Goal: Task Accomplishment & Management: Complete application form

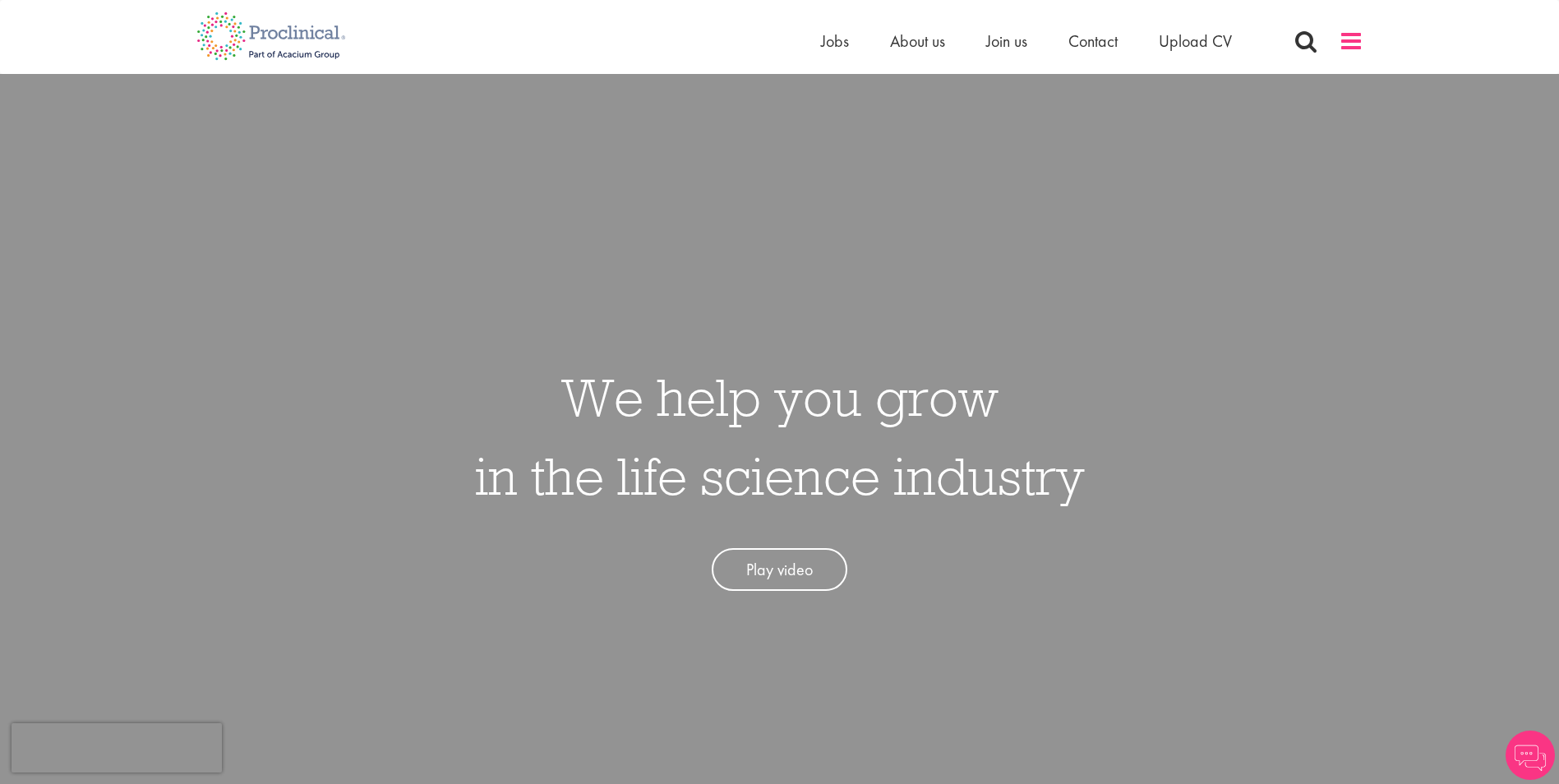
click at [1349, 52] on span at bounding box center [1352, 41] width 25 height 25
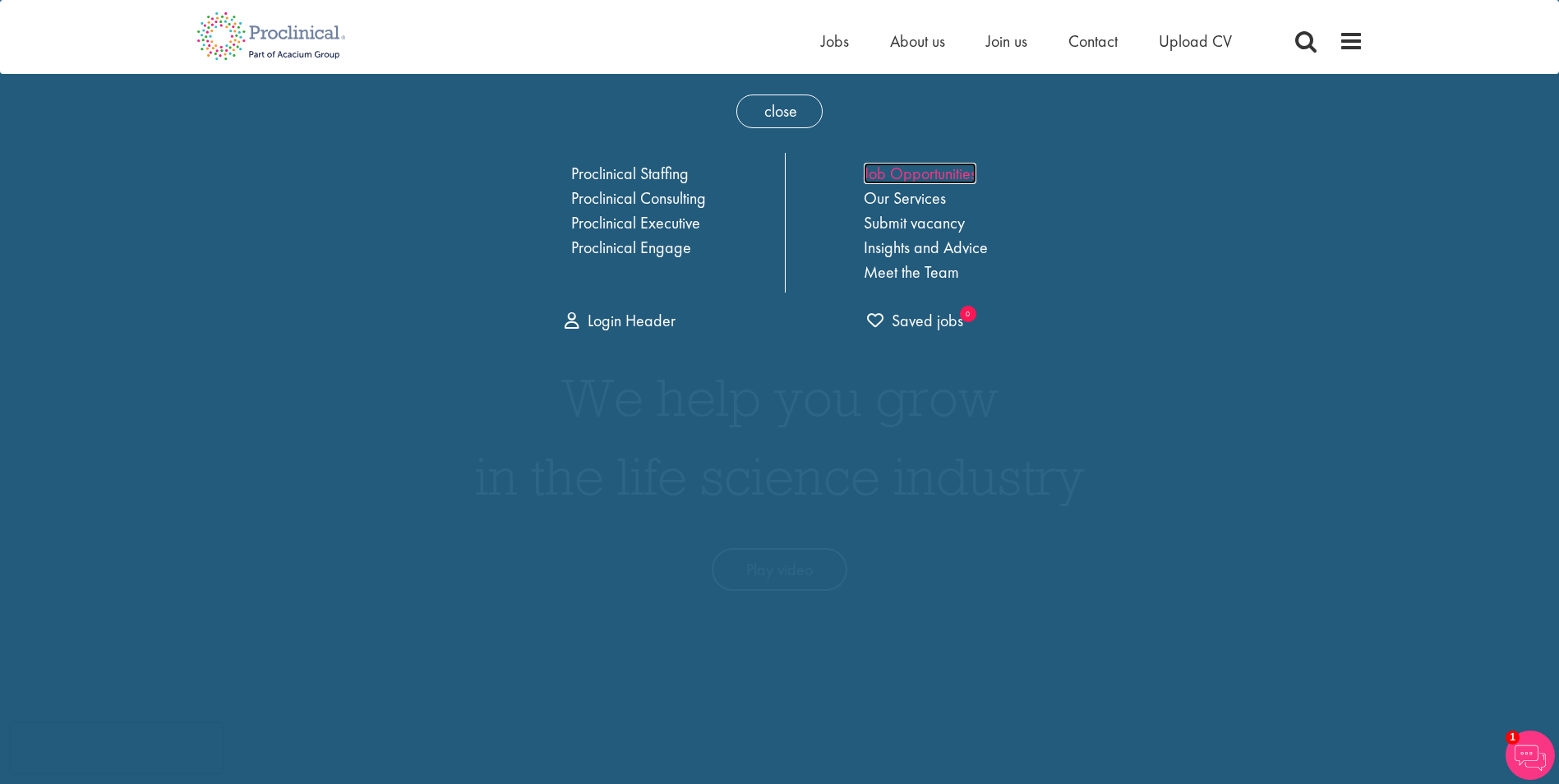
click at [929, 174] on link "Job Opportunities" at bounding box center [920, 173] width 113 height 22
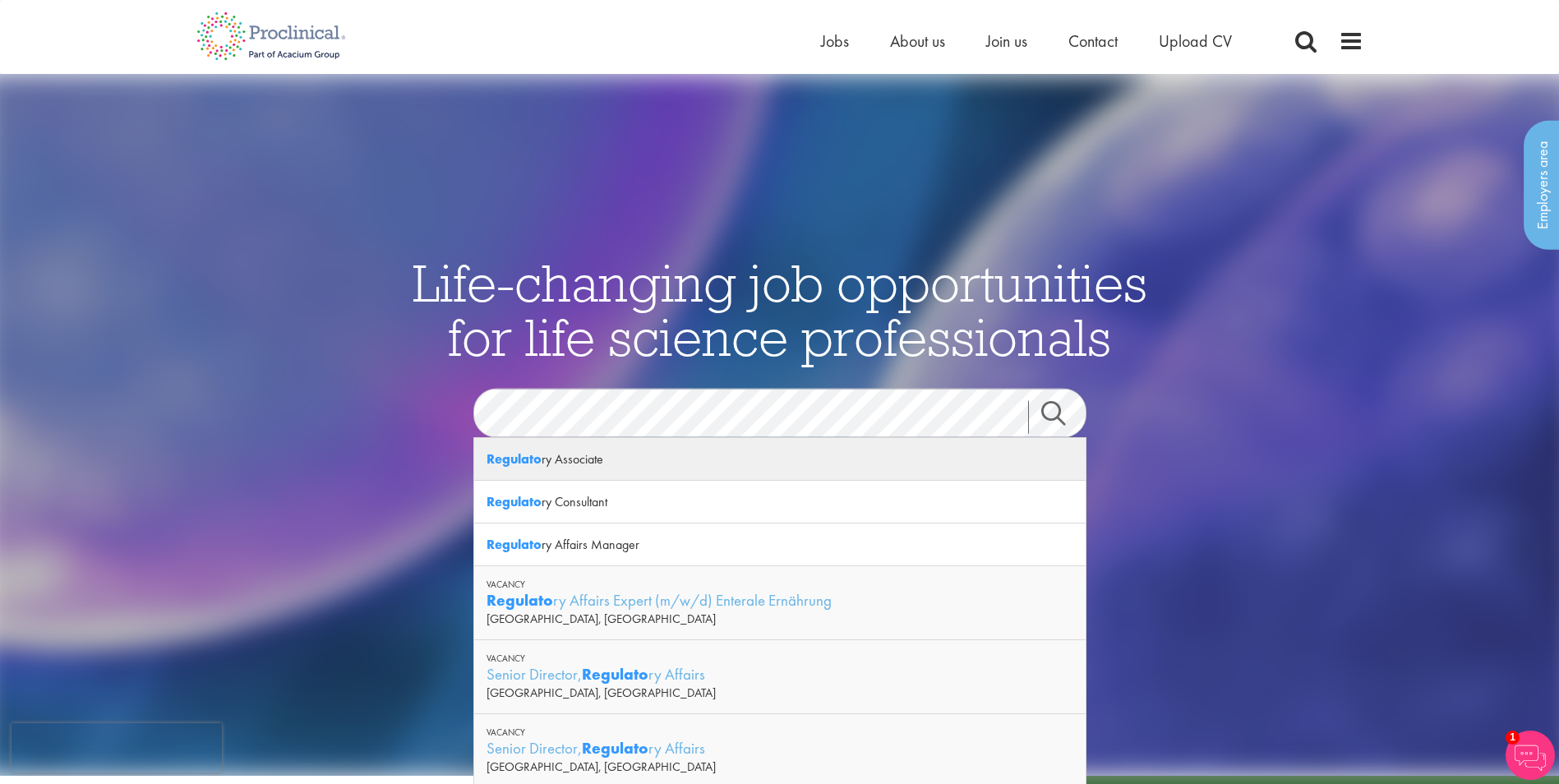
click at [539, 463] on strong "Regulato" at bounding box center [514, 459] width 55 height 17
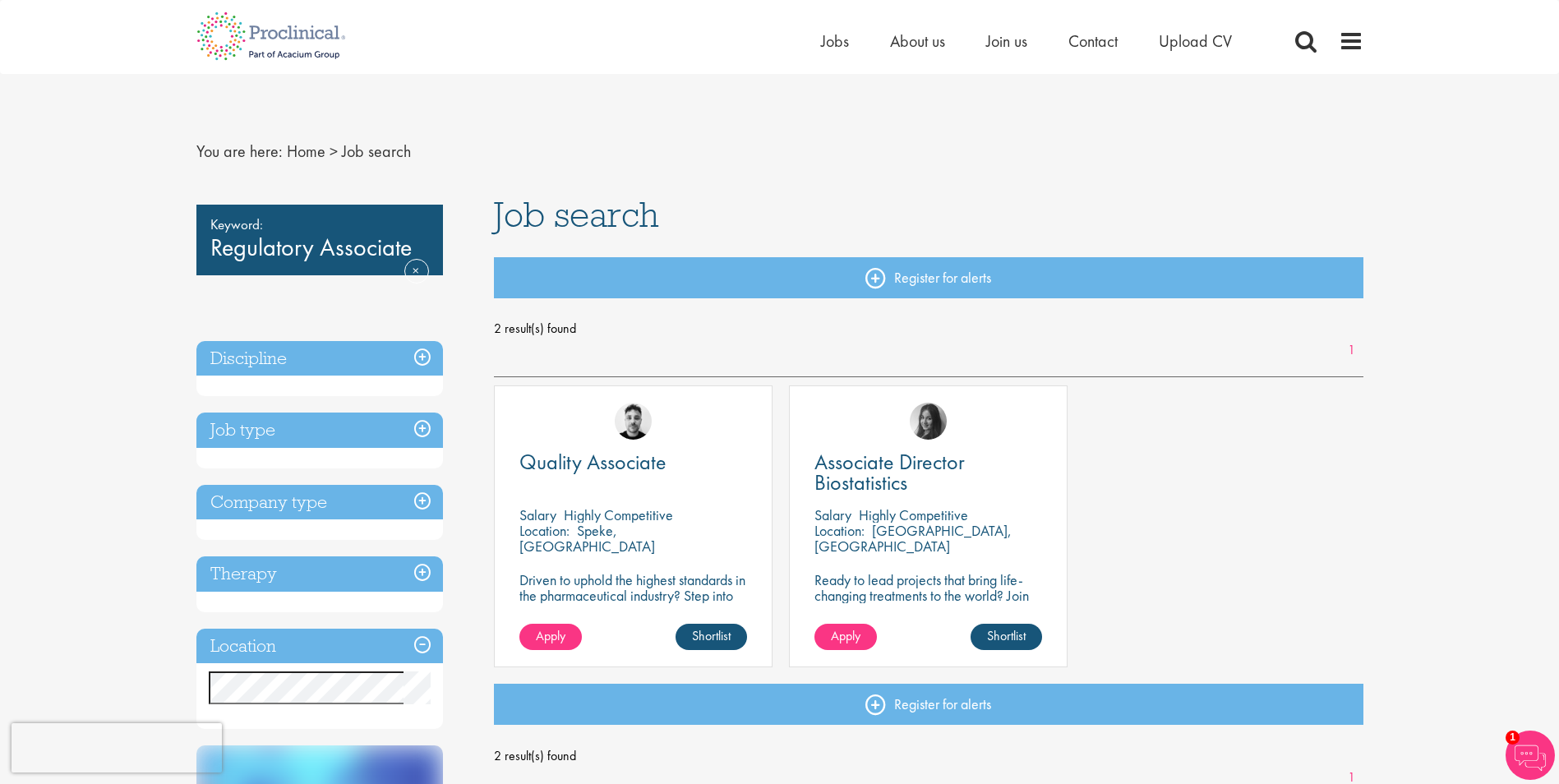
click at [1310, 577] on div "Quality Associate Salary Highly Competitive Location: Speke, England Driven to …" at bounding box center [929, 534] width 886 height 298
click at [278, 251] on div "Keyword: Regulatory Associate Remove" at bounding box center [320, 239] width 247 height 71
click at [289, 421] on h3 "Job type" at bounding box center [320, 429] width 247 height 35
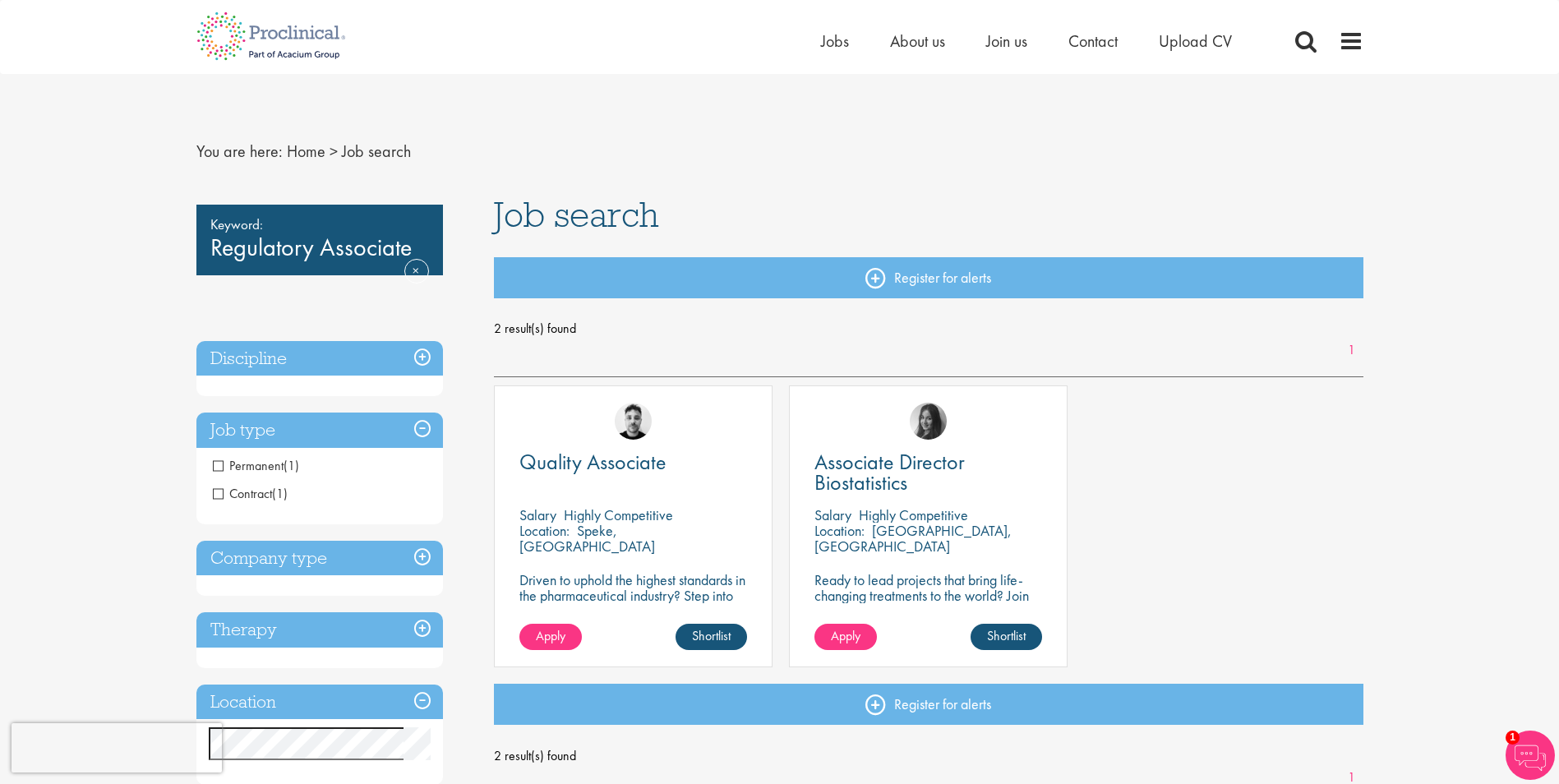
click at [218, 468] on span "Permanent" at bounding box center [248, 465] width 71 height 17
click at [215, 500] on span "Contract" at bounding box center [242, 494] width 60 height 17
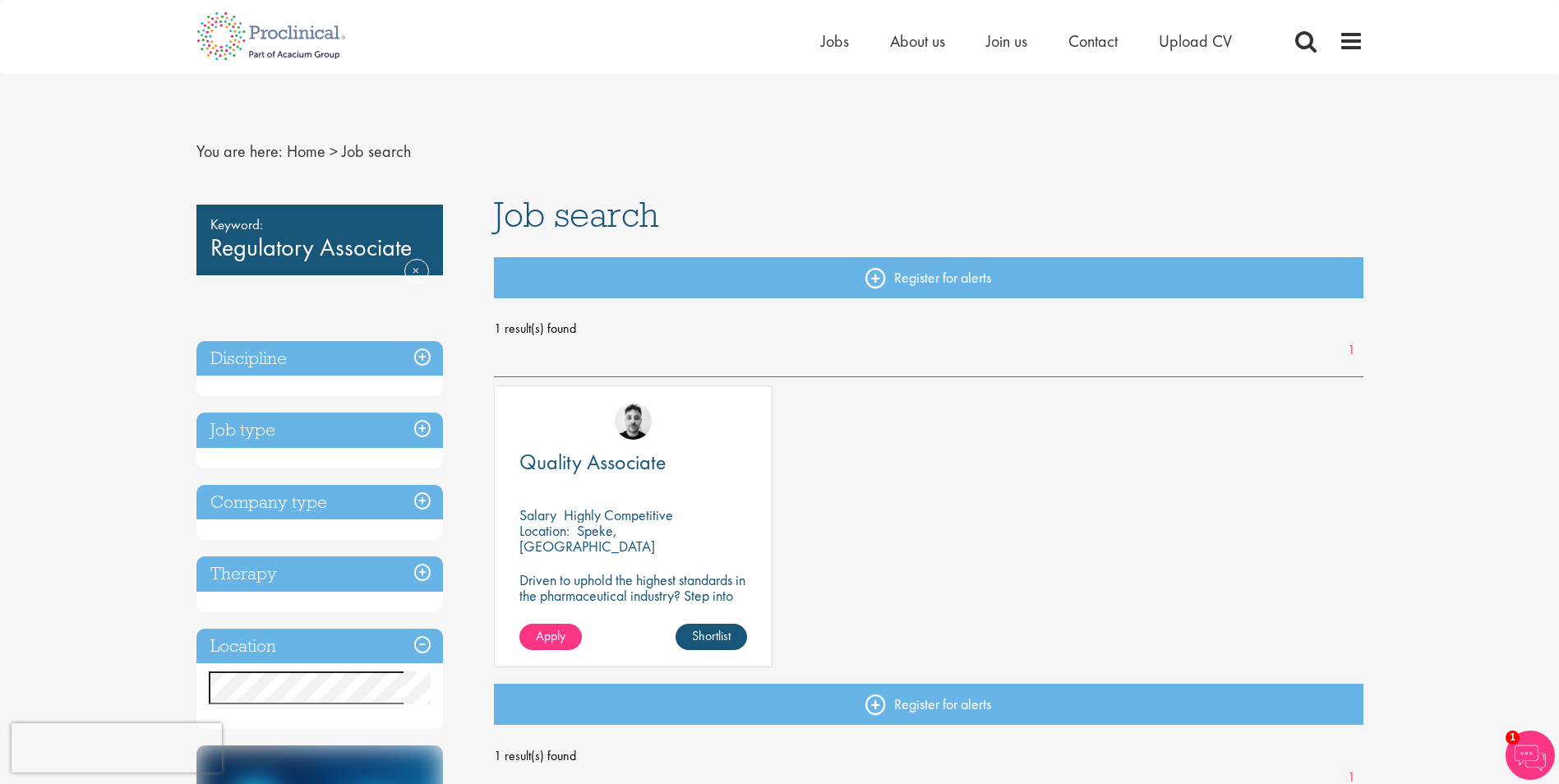
click at [274, 273] on div "Keyword: Regulatory Associate Remove" at bounding box center [320, 239] width 247 height 71
click at [315, 158] on link "Home" at bounding box center [306, 151] width 39 height 22
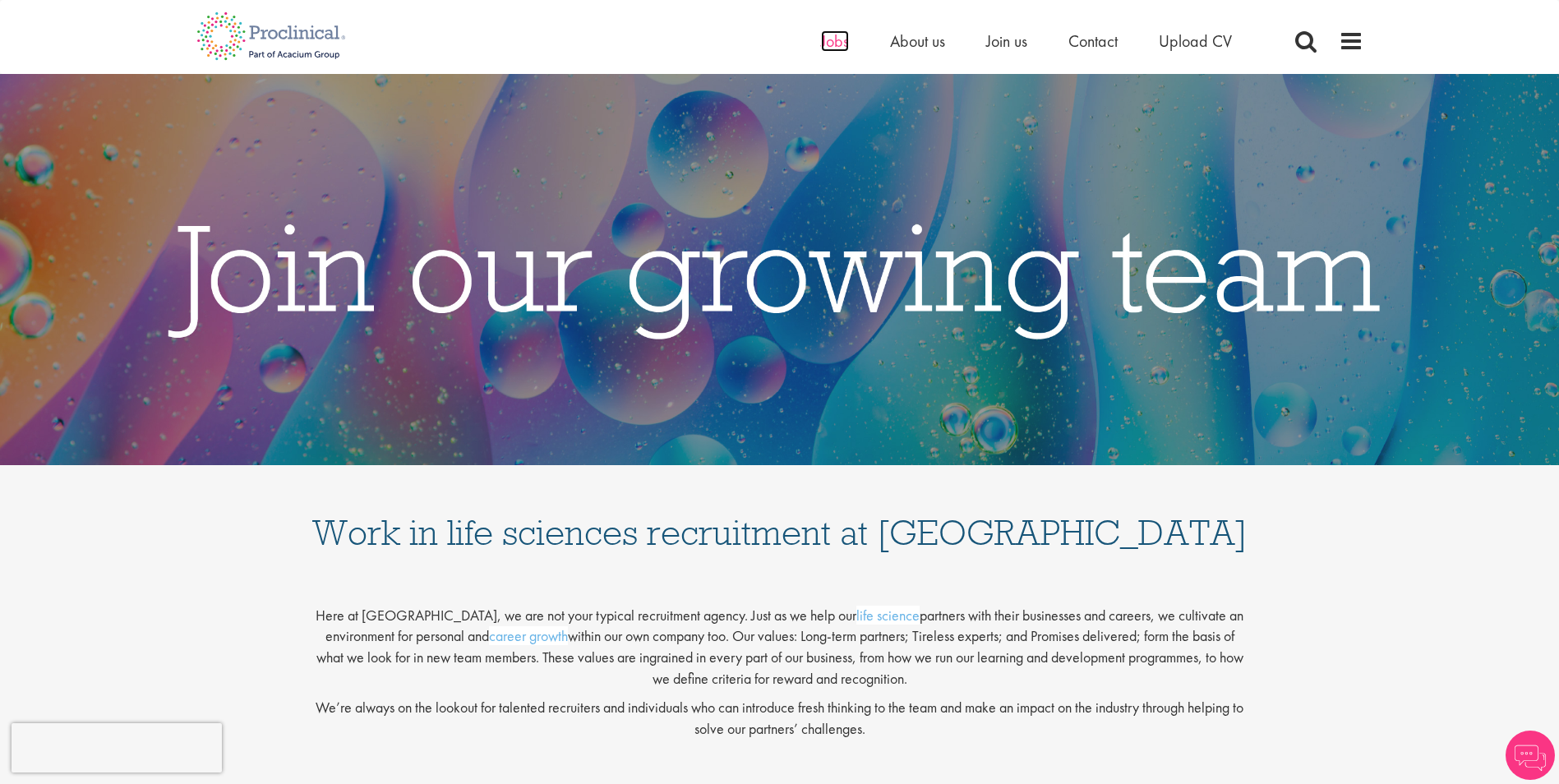
click at [835, 48] on span "Jobs" at bounding box center [835, 41] width 28 height 22
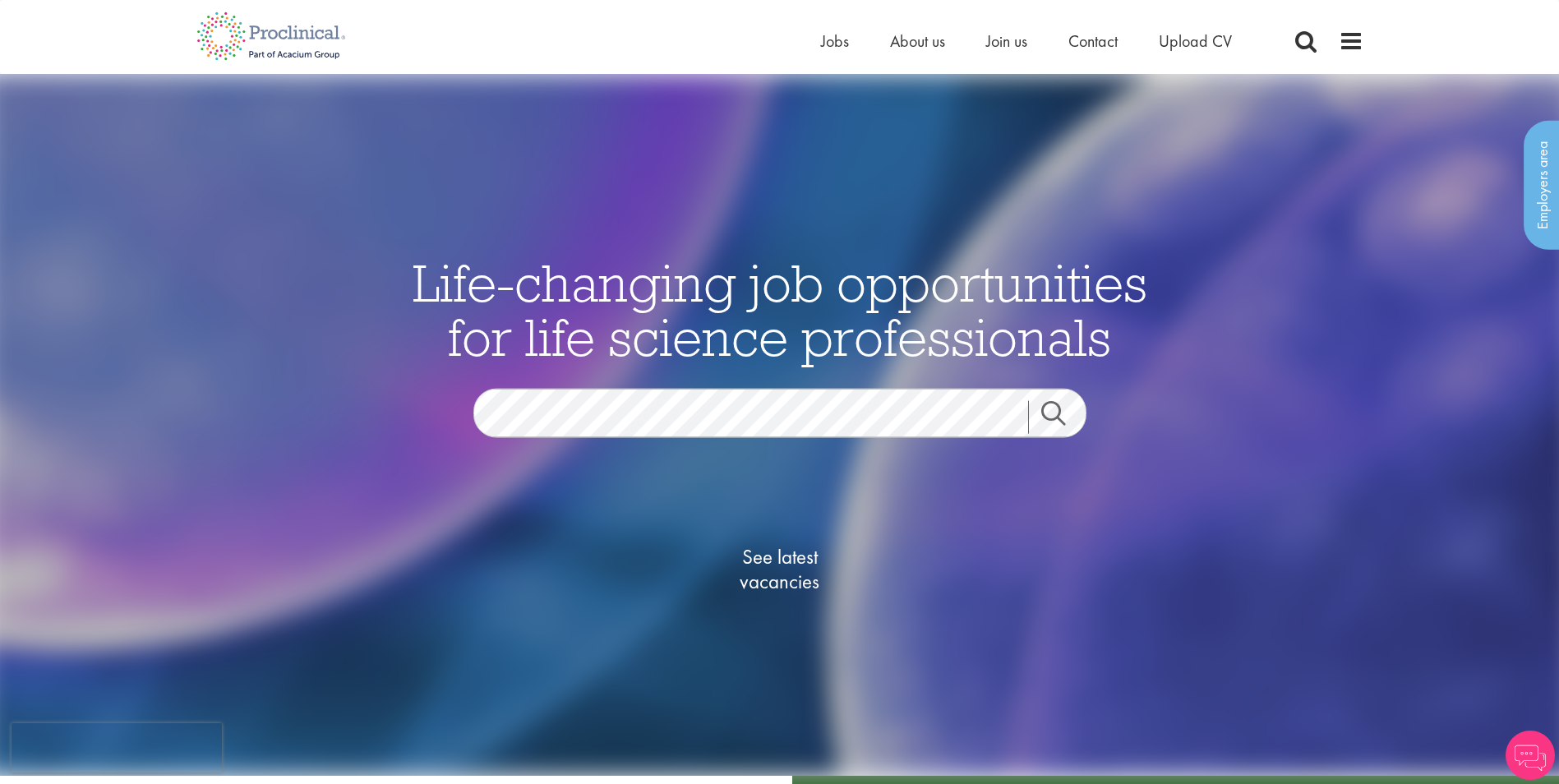
click at [831, 448] on div "See latest vacancies" at bounding box center [780, 550] width 797 height 228
click at [1053, 406] on link "Search" at bounding box center [1063, 416] width 71 height 33
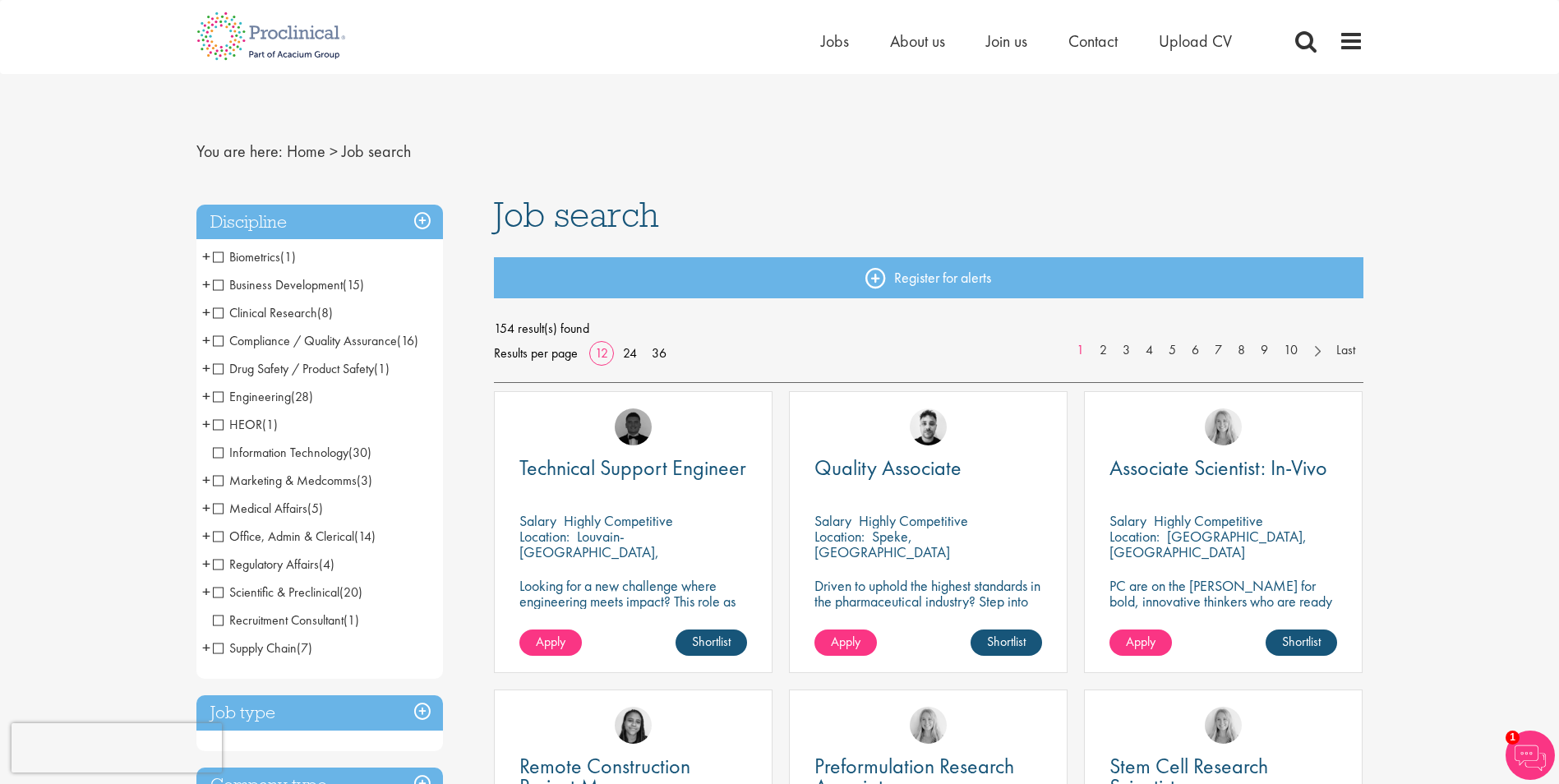
click at [214, 345] on span "Compliance / Quality Assurance" at bounding box center [305, 340] width 184 height 17
click at [219, 343] on span "Compliance / Quality Assurance" at bounding box center [305, 340] width 184 height 17
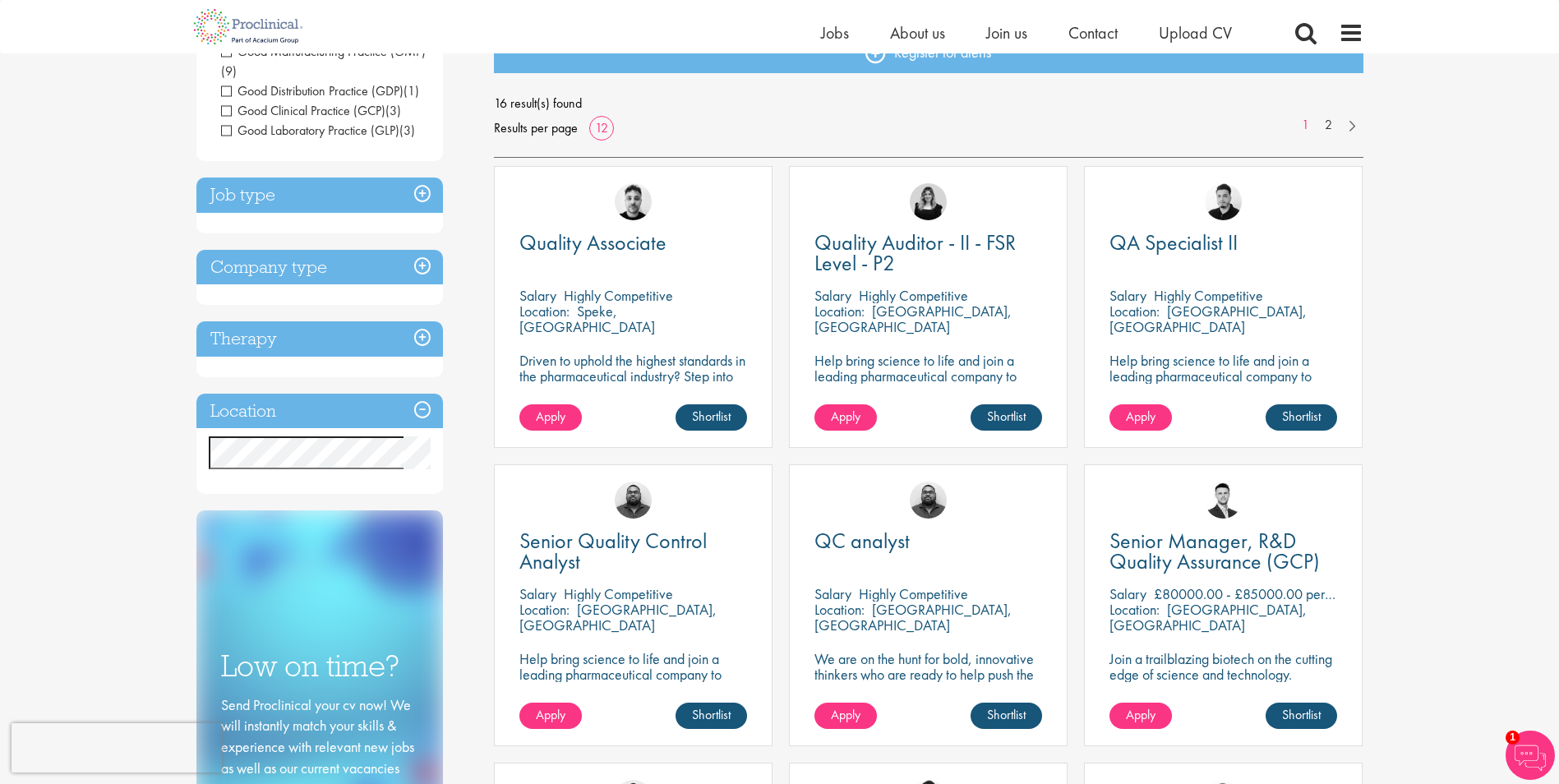
scroll to position [170, 0]
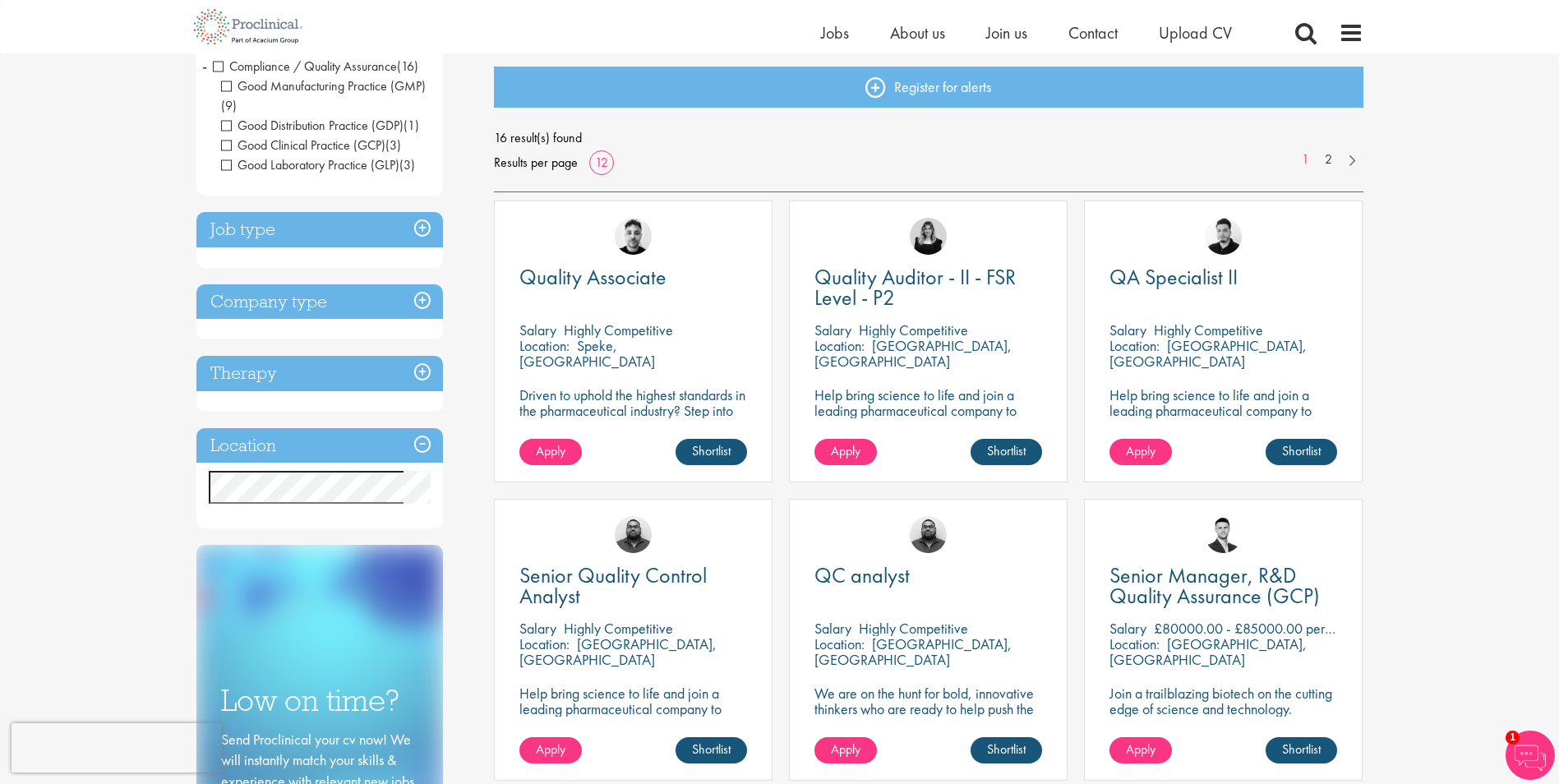
click at [1134, 433] on div "QA Specialist II Salary Highly Competitive Location: Philadelphia, USA Help bri…" at bounding box center [1223, 341] width 279 height 282
click at [1136, 448] on span "Apply" at bounding box center [1141, 451] width 29 height 17
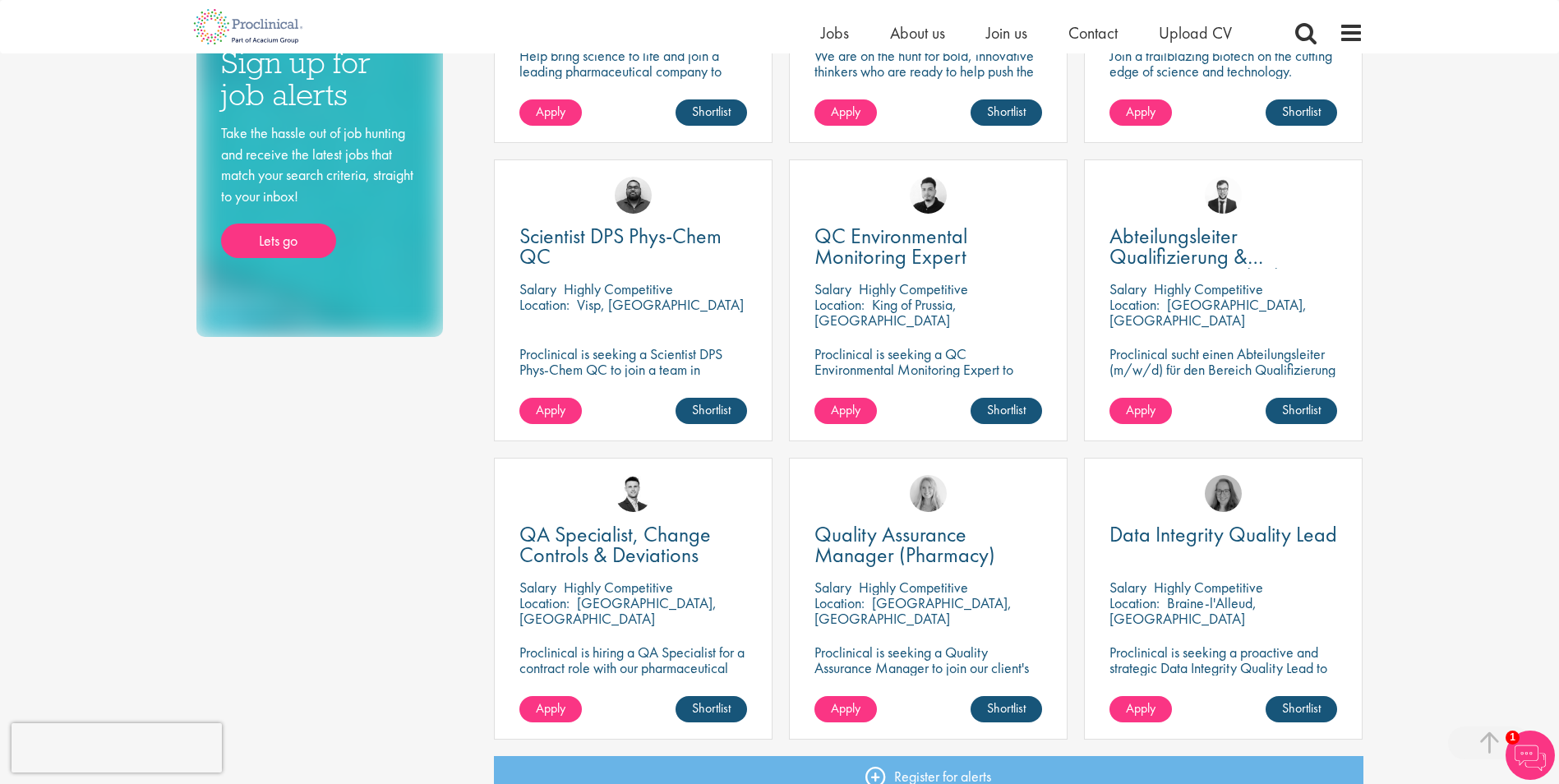
scroll to position [973, 0]
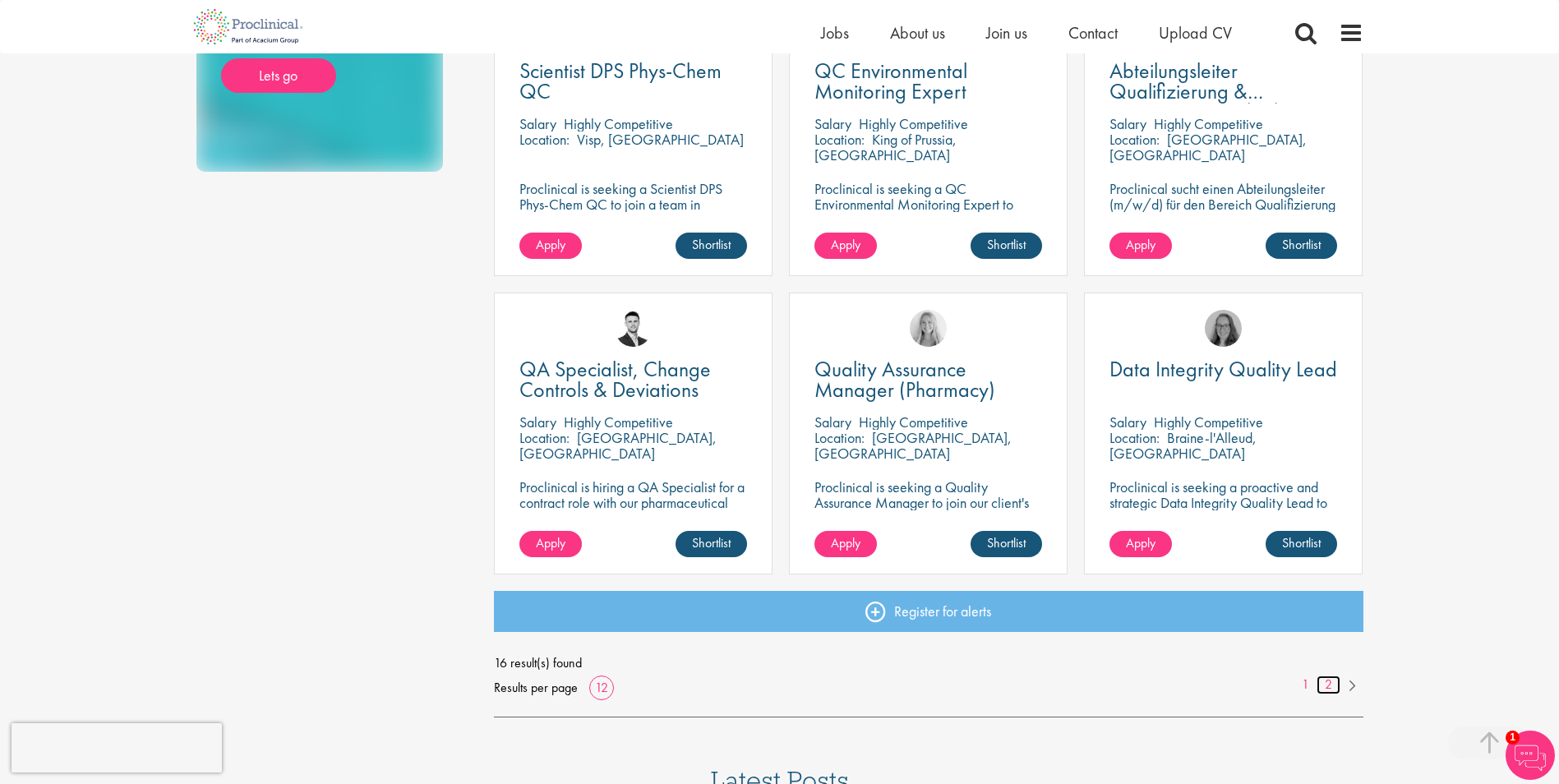
click at [1330, 687] on link "2" at bounding box center [1328, 685] width 24 height 19
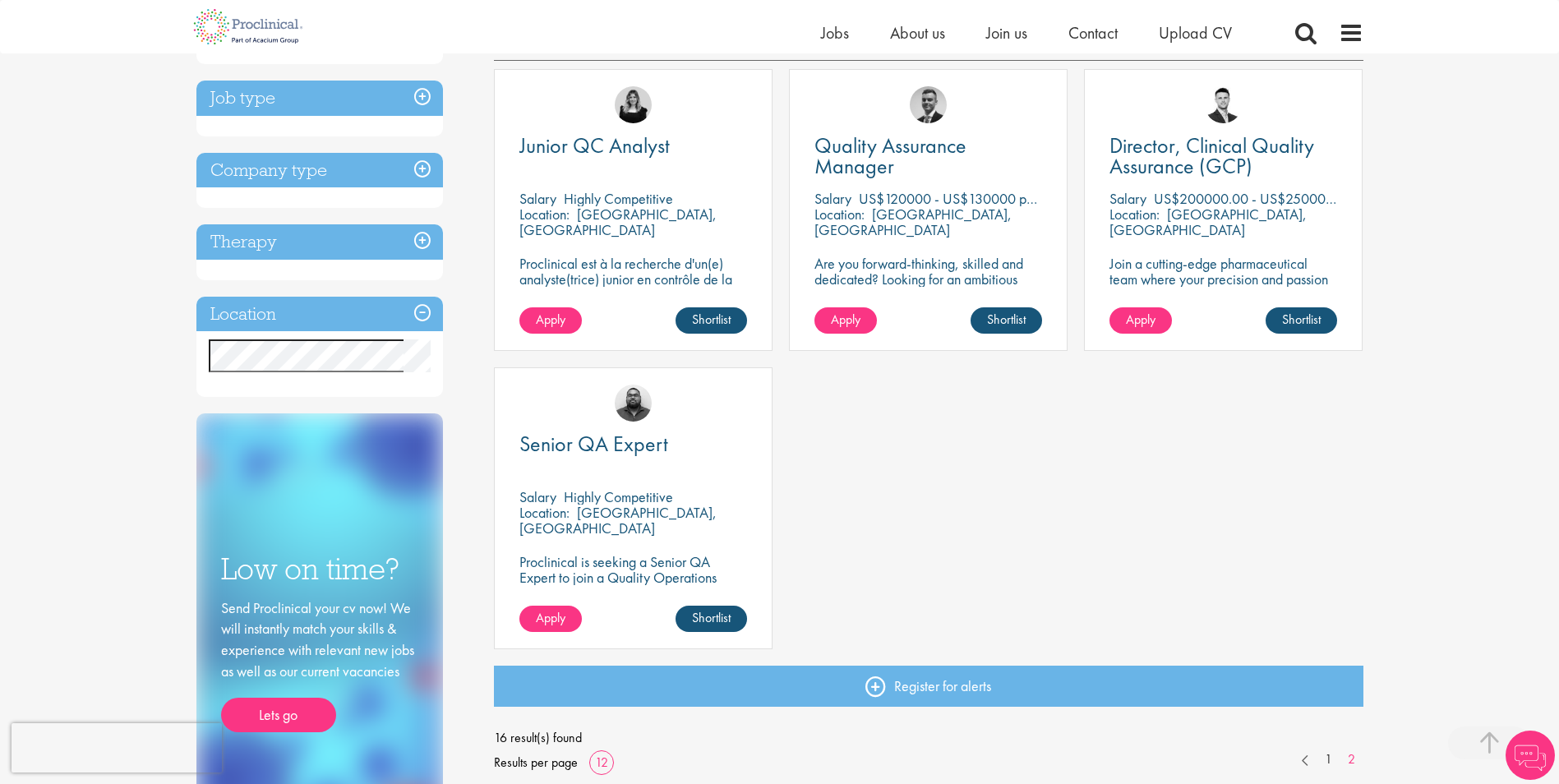
scroll to position [304, 0]
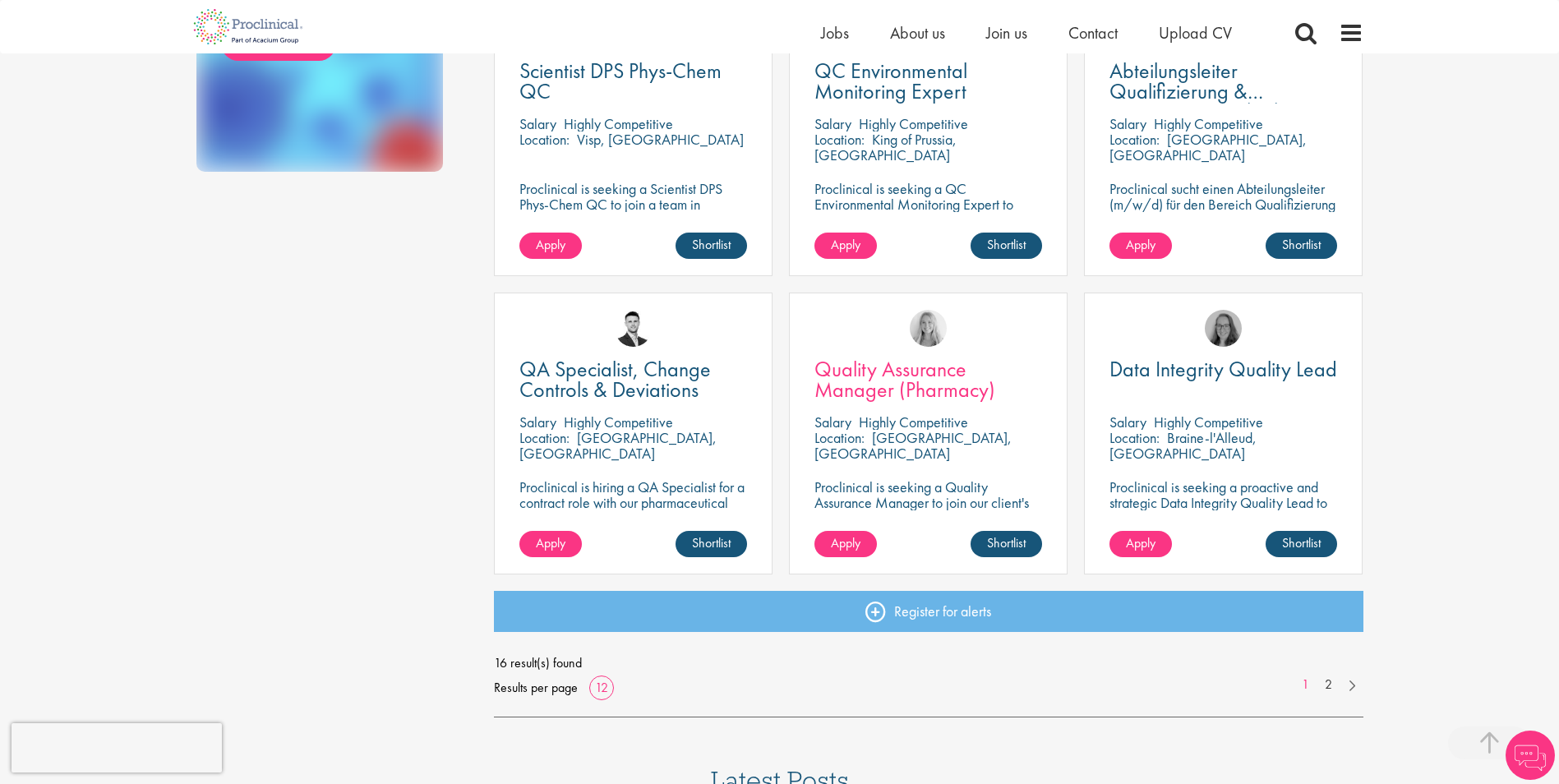
scroll to position [973, 0]
click at [880, 353] on div "Quality Assurance Manager (Pharmacy) [GEOGRAPHIC_DATA] Highly Competitive Locat…" at bounding box center [928, 433] width 279 height 282
click at [869, 372] on span "Quality Assurance Manager (Pharmacy)" at bounding box center [904, 378] width 181 height 48
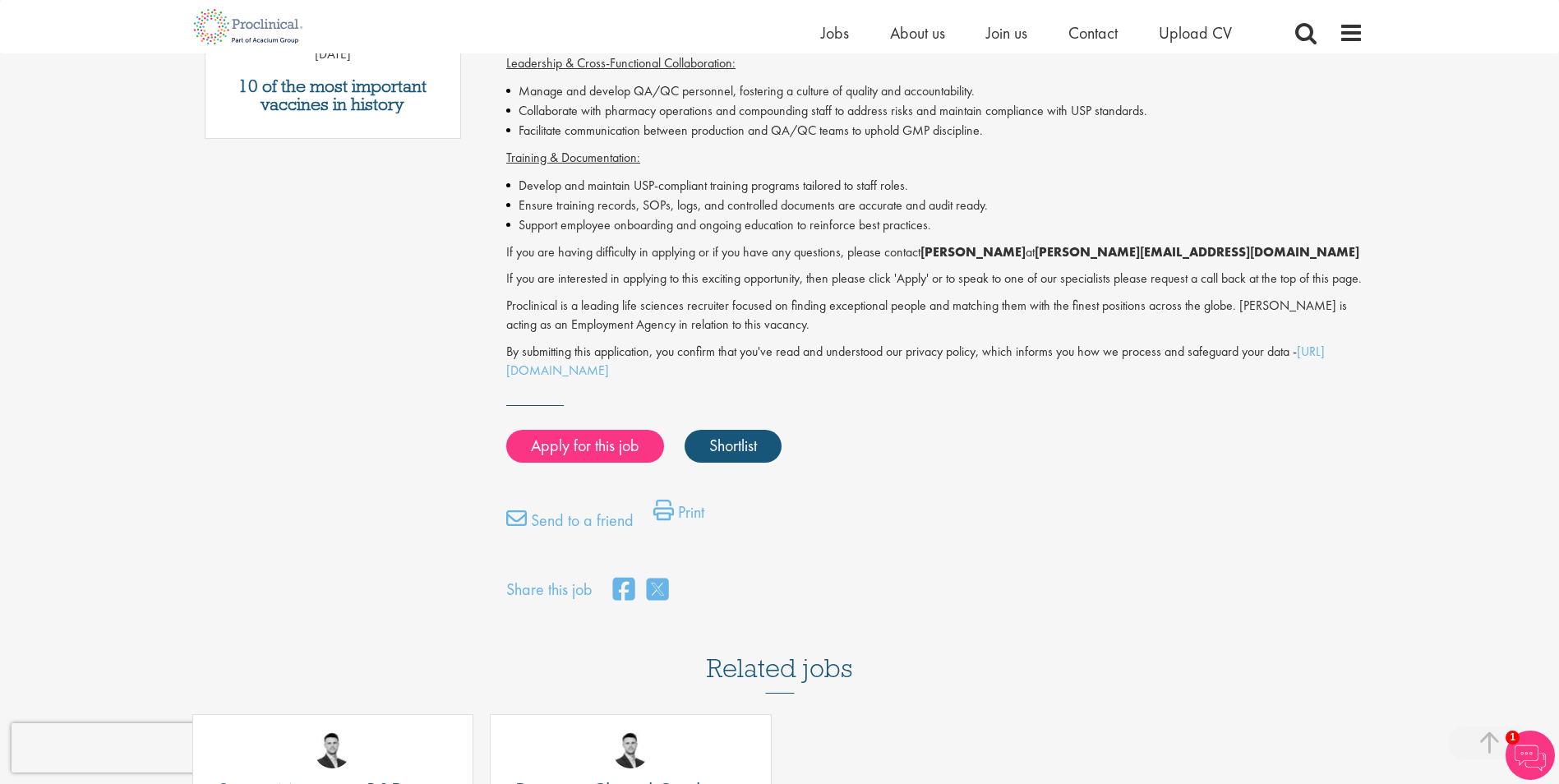
scroll to position [60, 0]
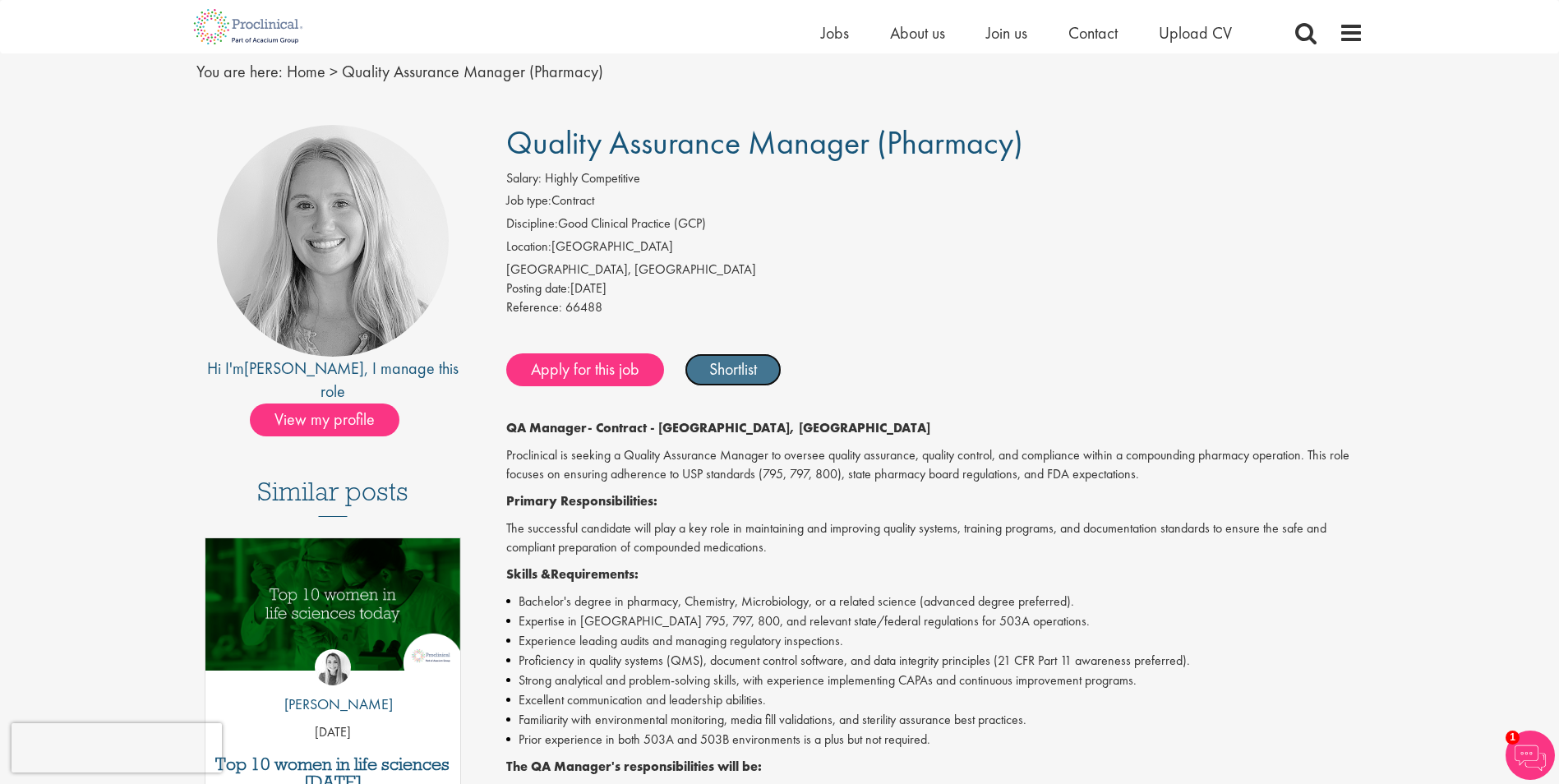
click at [719, 372] on link "Shortlist" at bounding box center [733, 370] width 97 height 33
click at [914, 28] on span "About us" at bounding box center [918, 32] width 55 height 22
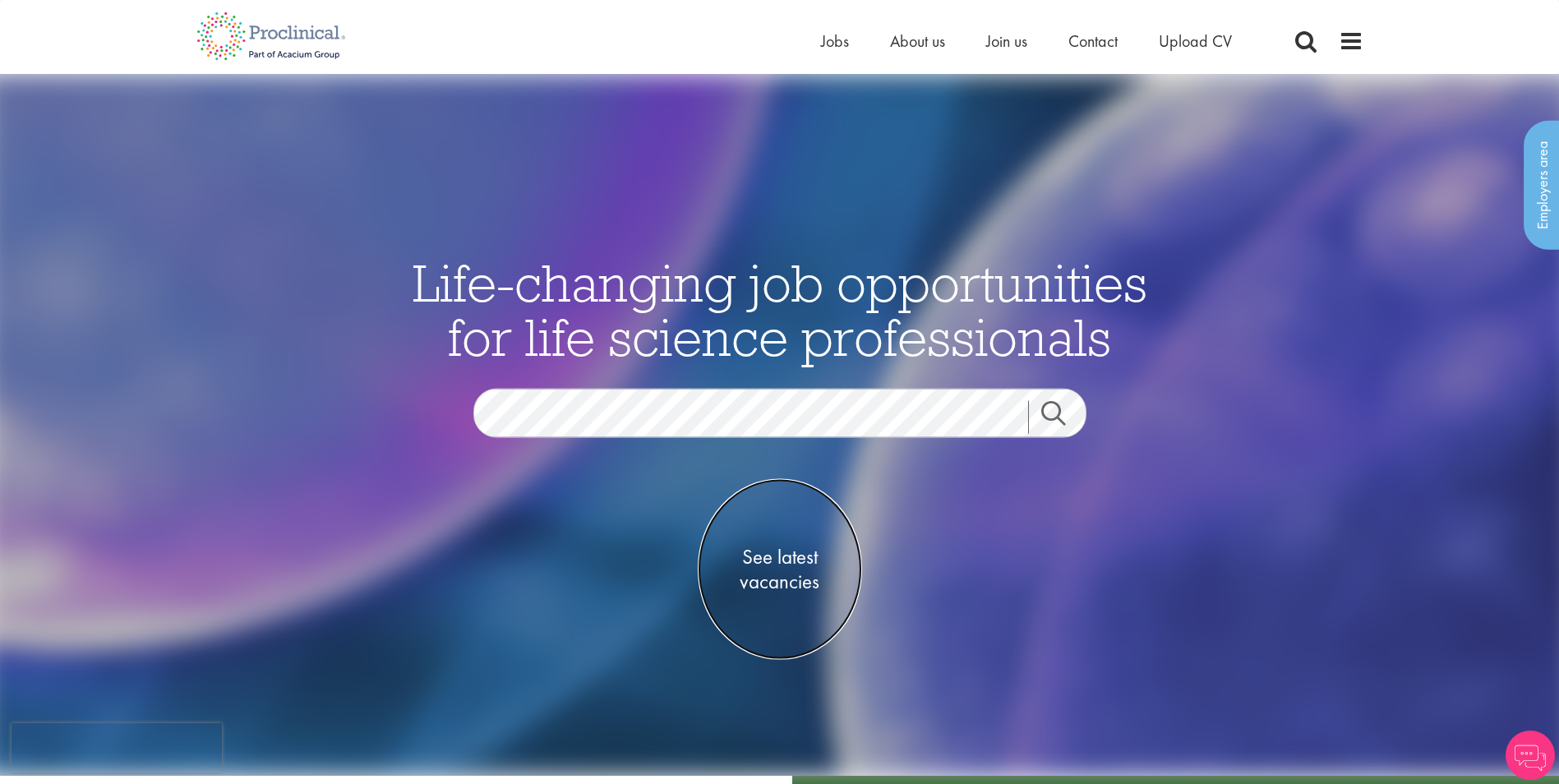
click at [787, 565] on span "See latest vacancies" at bounding box center [780, 568] width 165 height 49
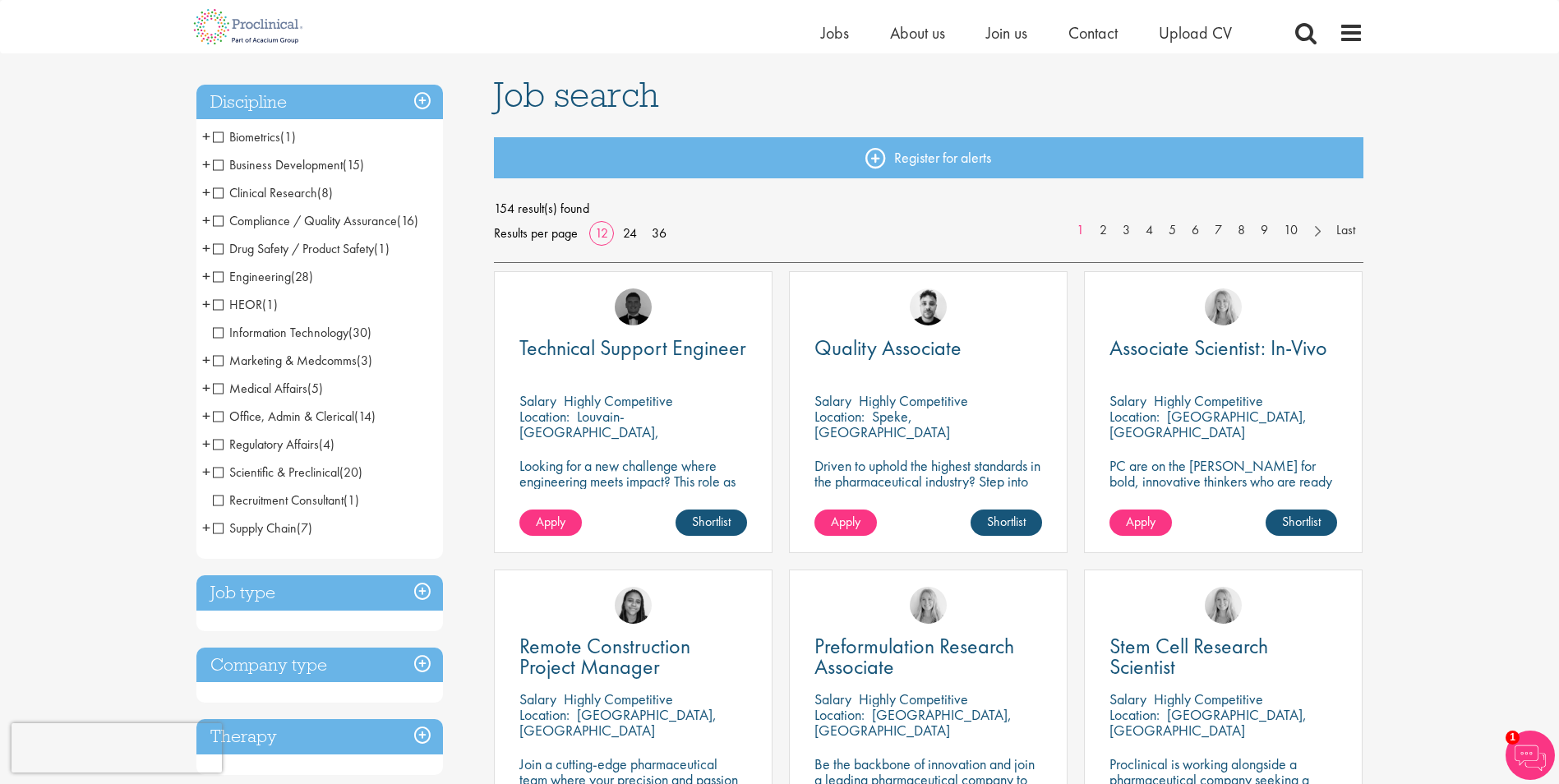
scroll to position [95, 0]
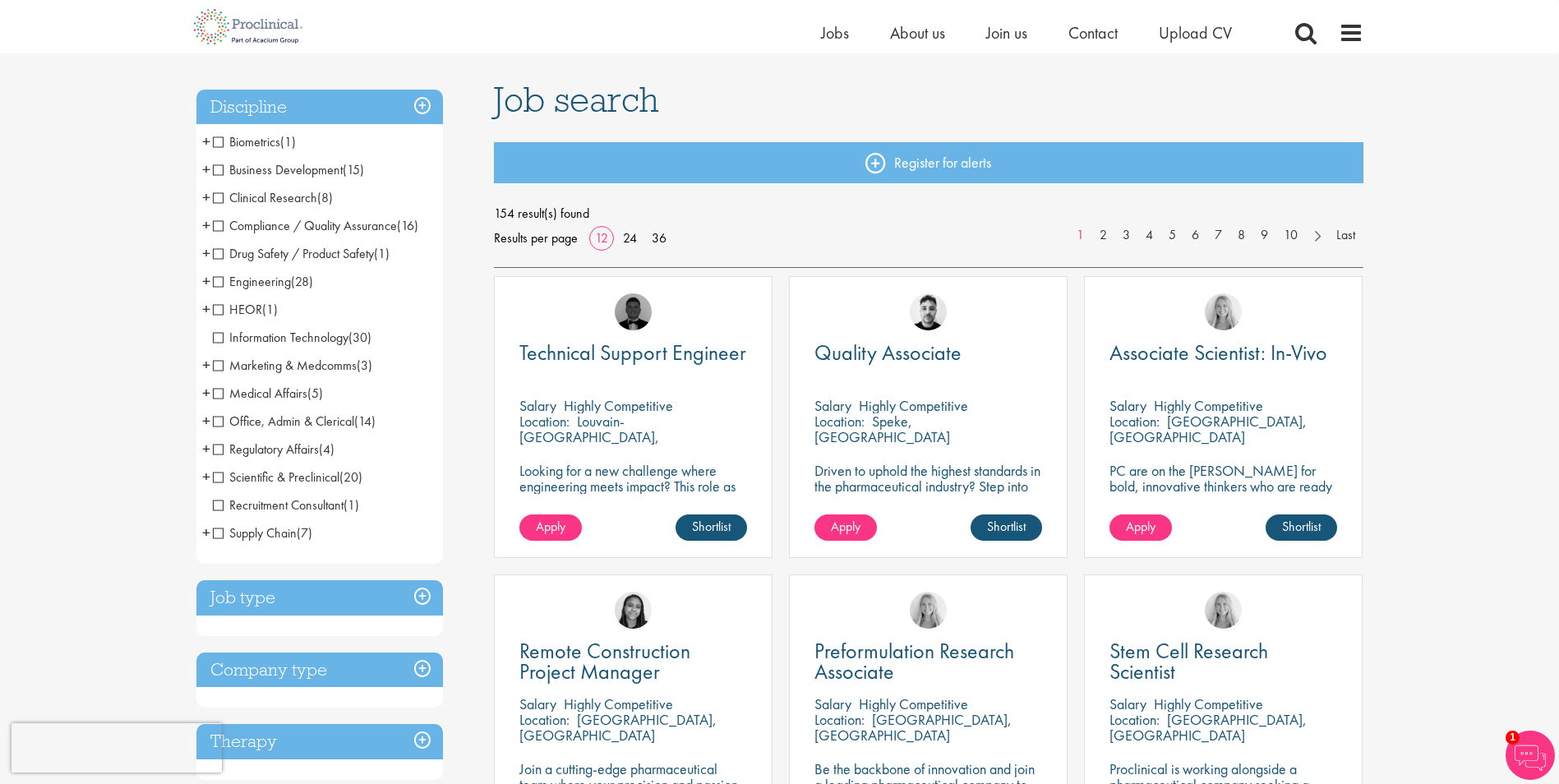
click at [216, 391] on span "Medical Affairs" at bounding box center [260, 393] width 95 height 17
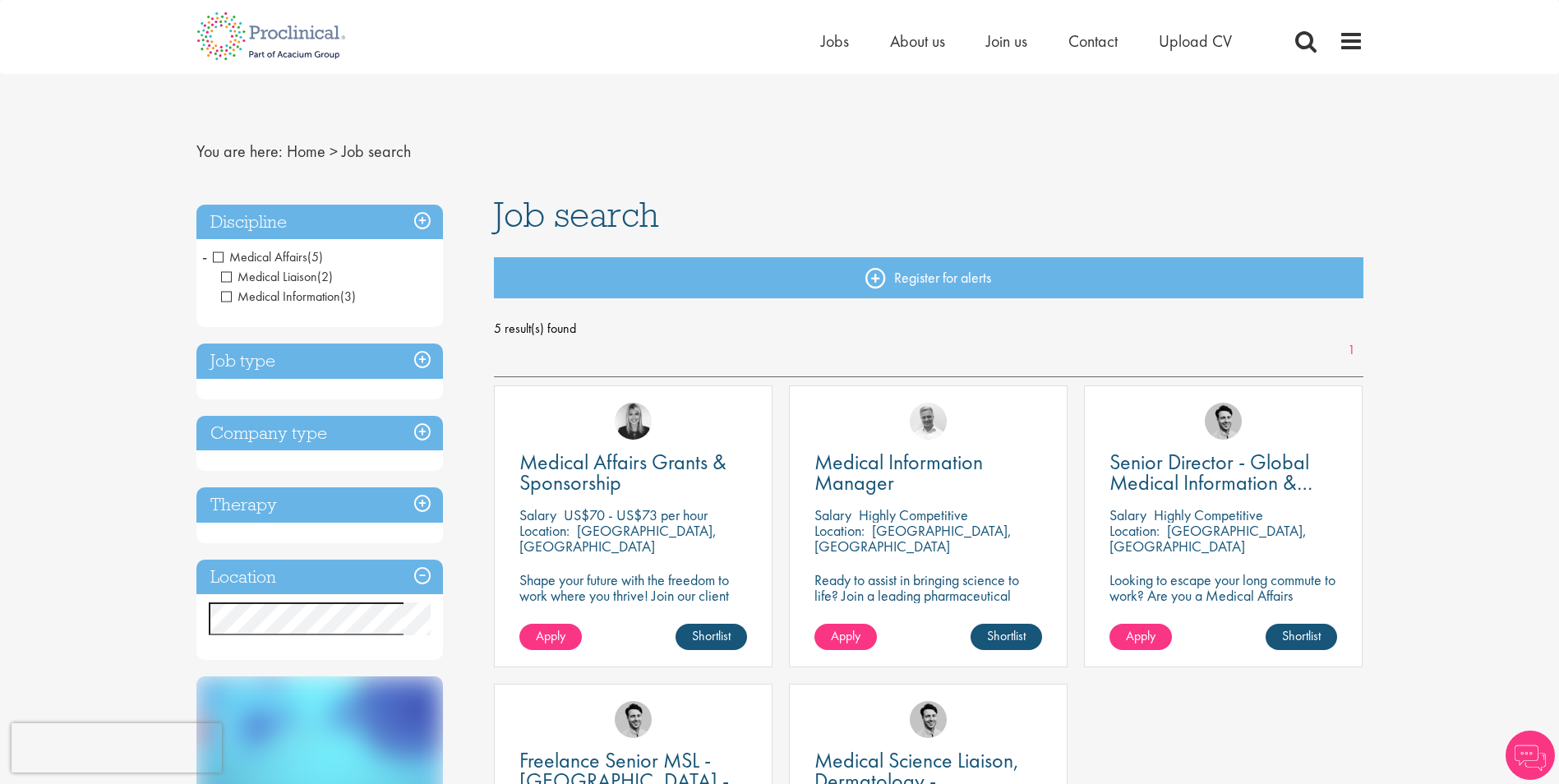
click at [1375, 276] on div "You are here: Home > Job search Discipline Medical Affairs (5) - + Medical Liai…" at bounding box center [780, 592] width 1192 height 1037
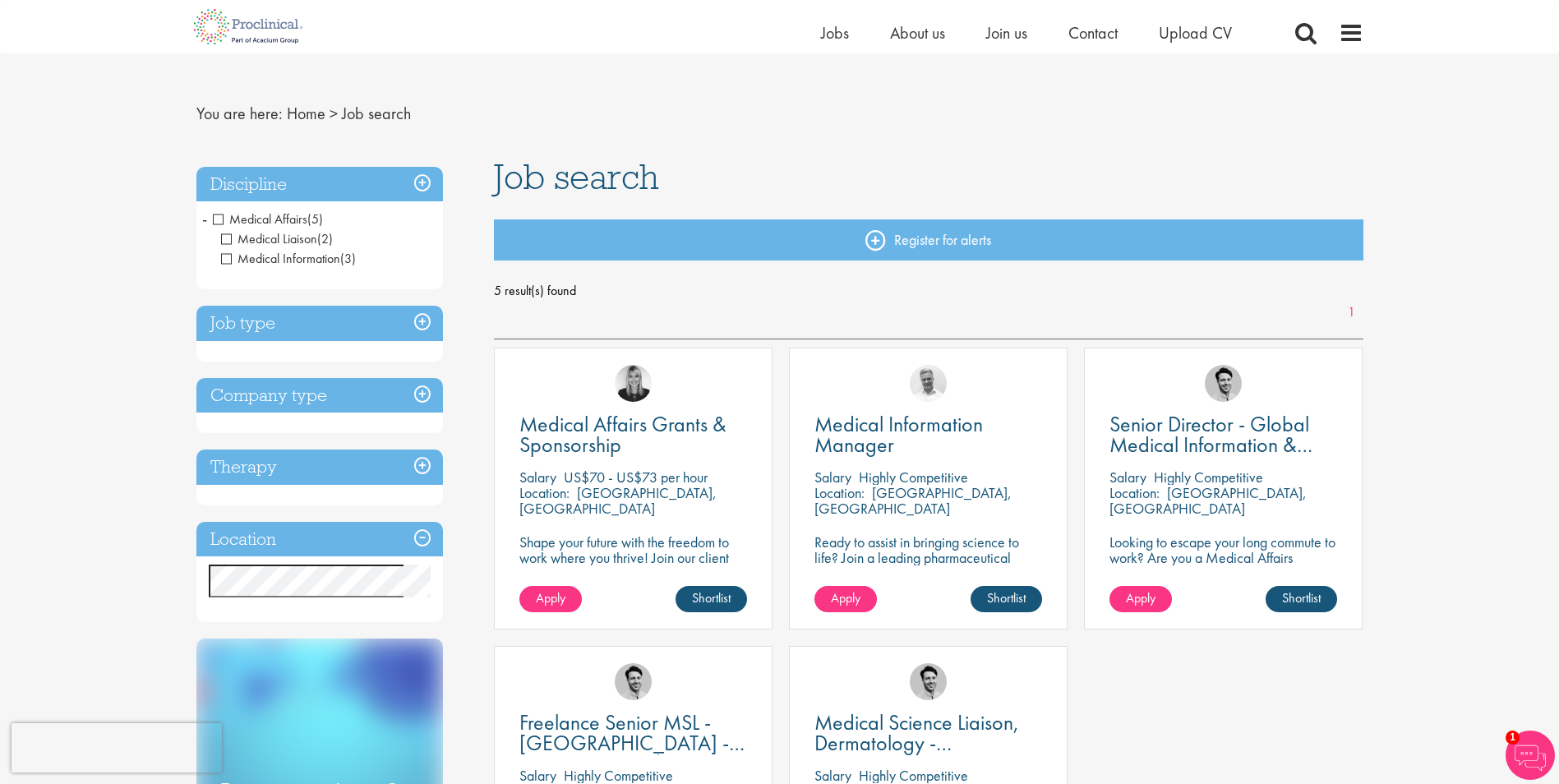
scroll to position [16, 0]
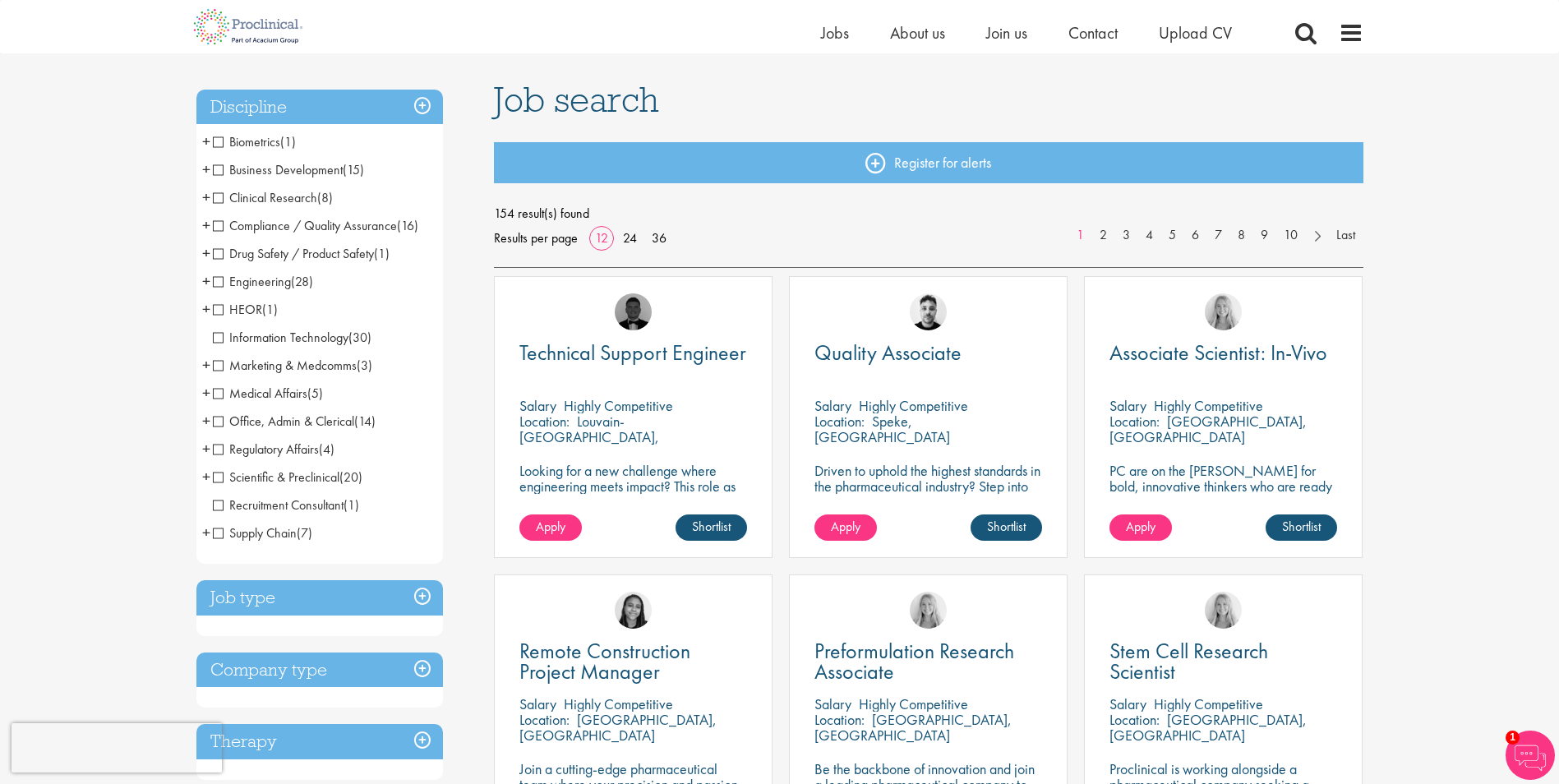
click at [215, 457] on span "Regulatory Affairs" at bounding box center [266, 449] width 106 height 17
click at [413, 593] on h3 "Job type" at bounding box center [320, 598] width 247 height 35
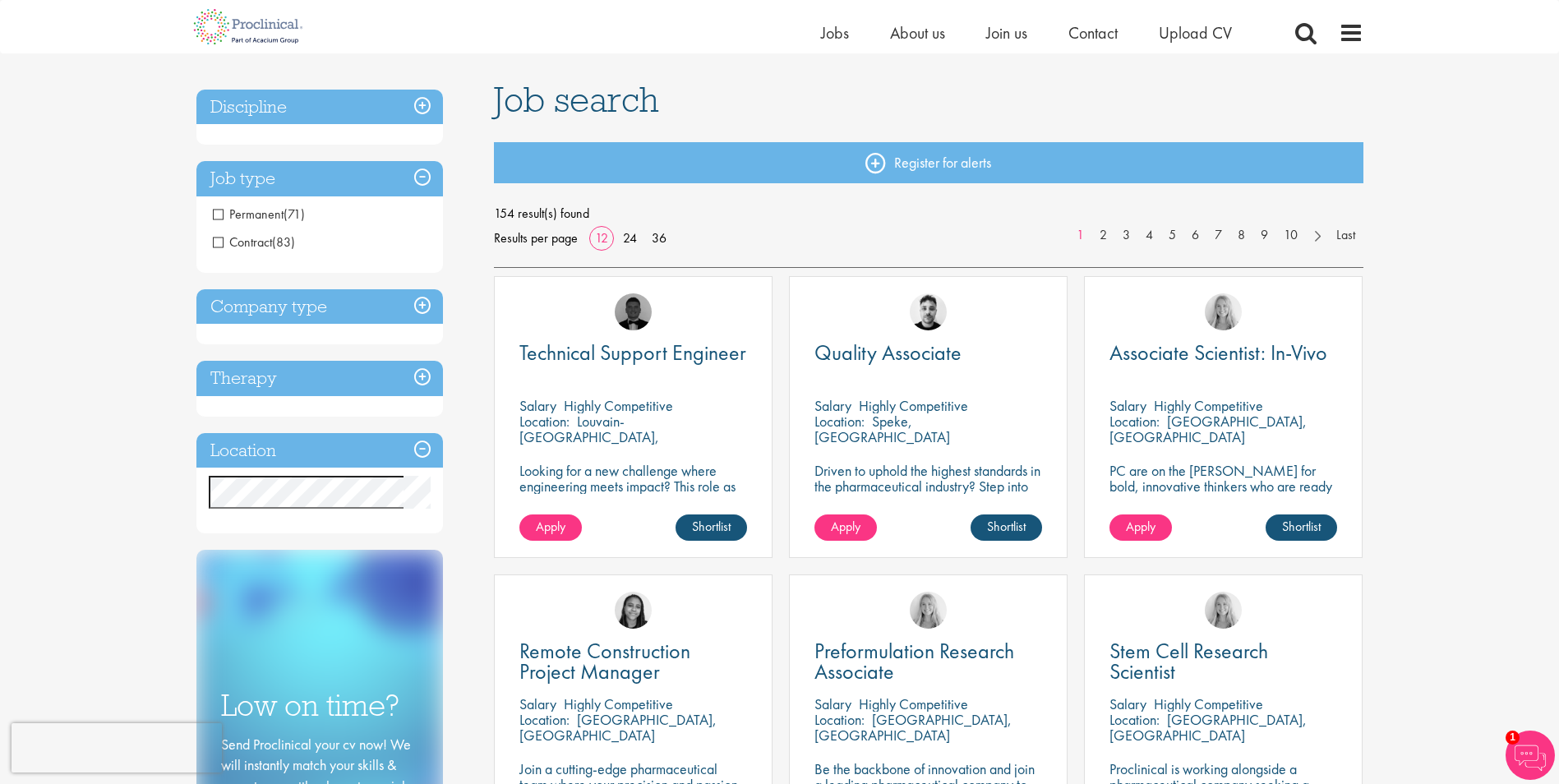
click at [298, 306] on h3 "Company type" at bounding box center [320, 306] width 247 height 35
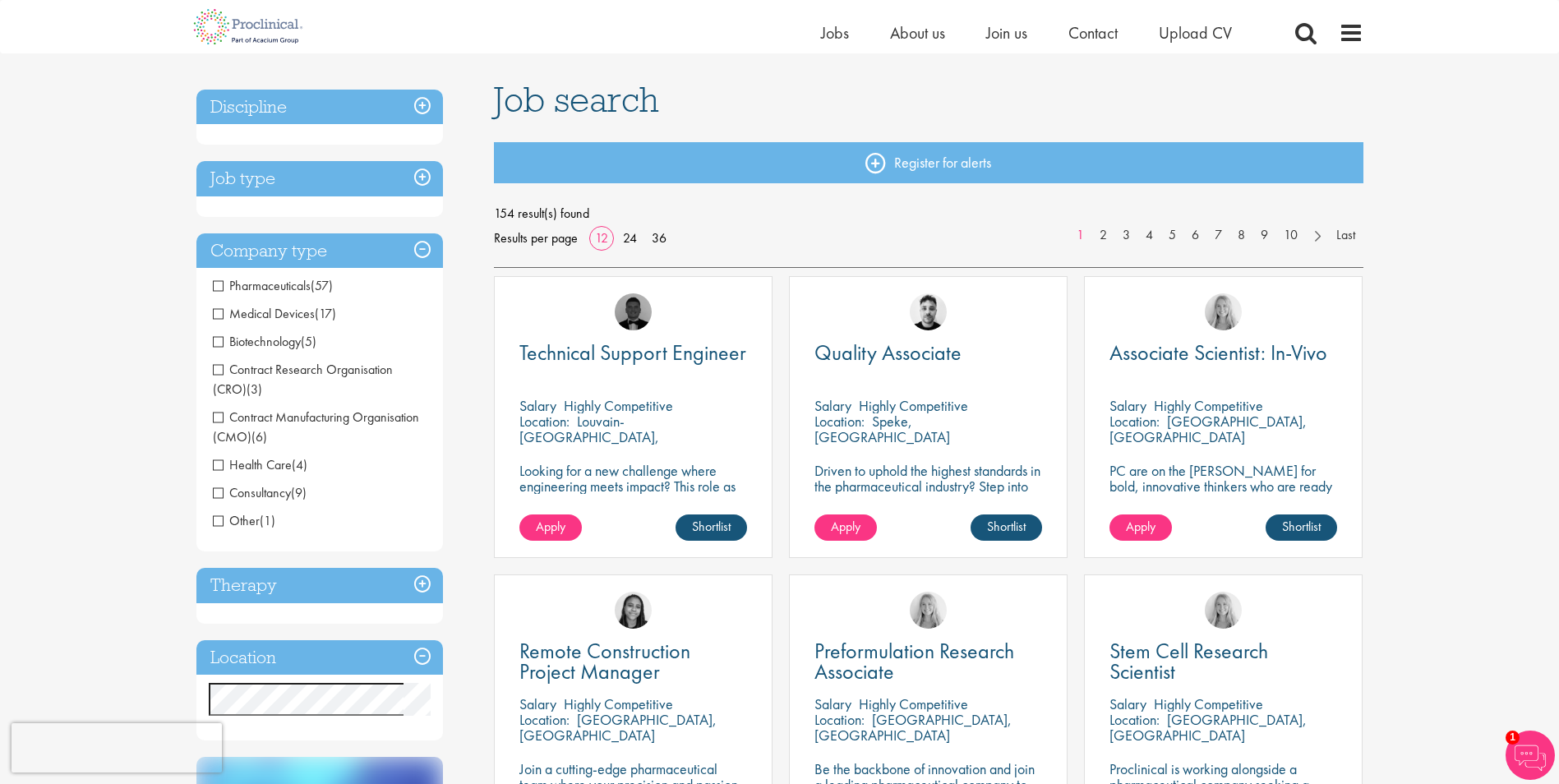
click at [217, 287] on span "Pharmaceuticals" at bounding box center [261, 286] width 97 height 17
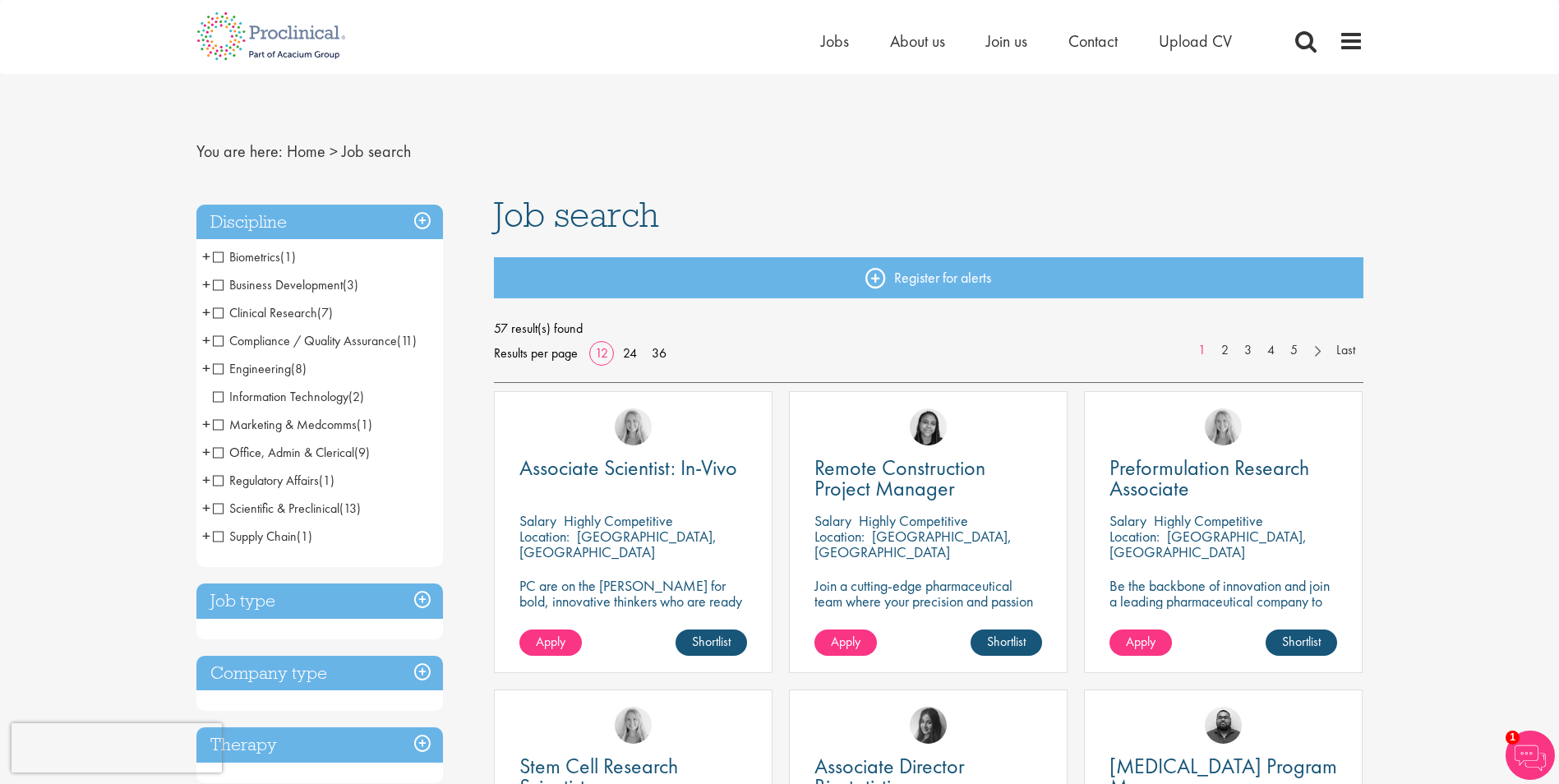
click at [432, 599] on h3 "Job type" at bounding box center [320, 601] width 247 height 35
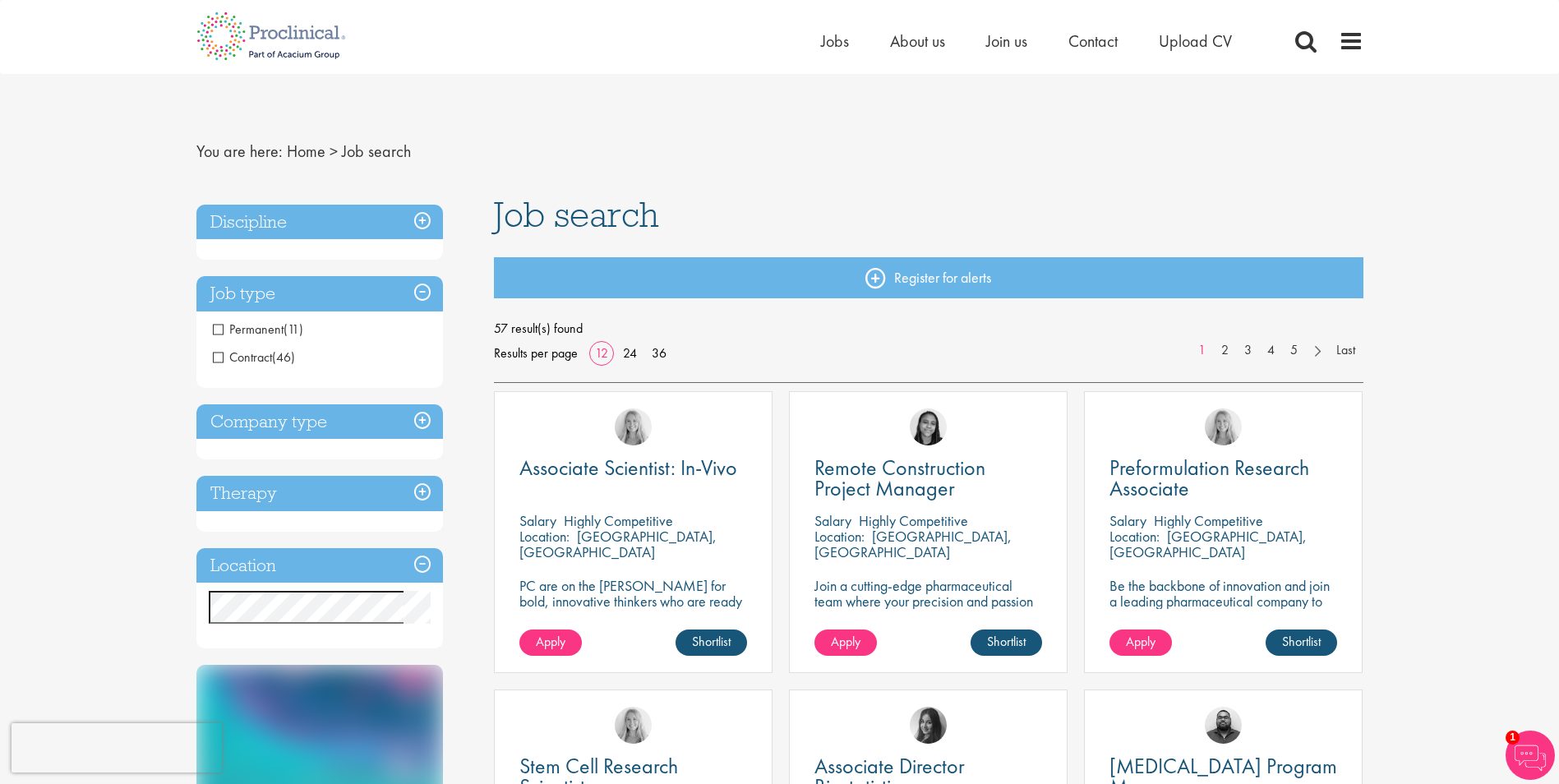
click at [415, 224] on h3 "Discipline" at bounding box center [320, 221] width 247 height 35
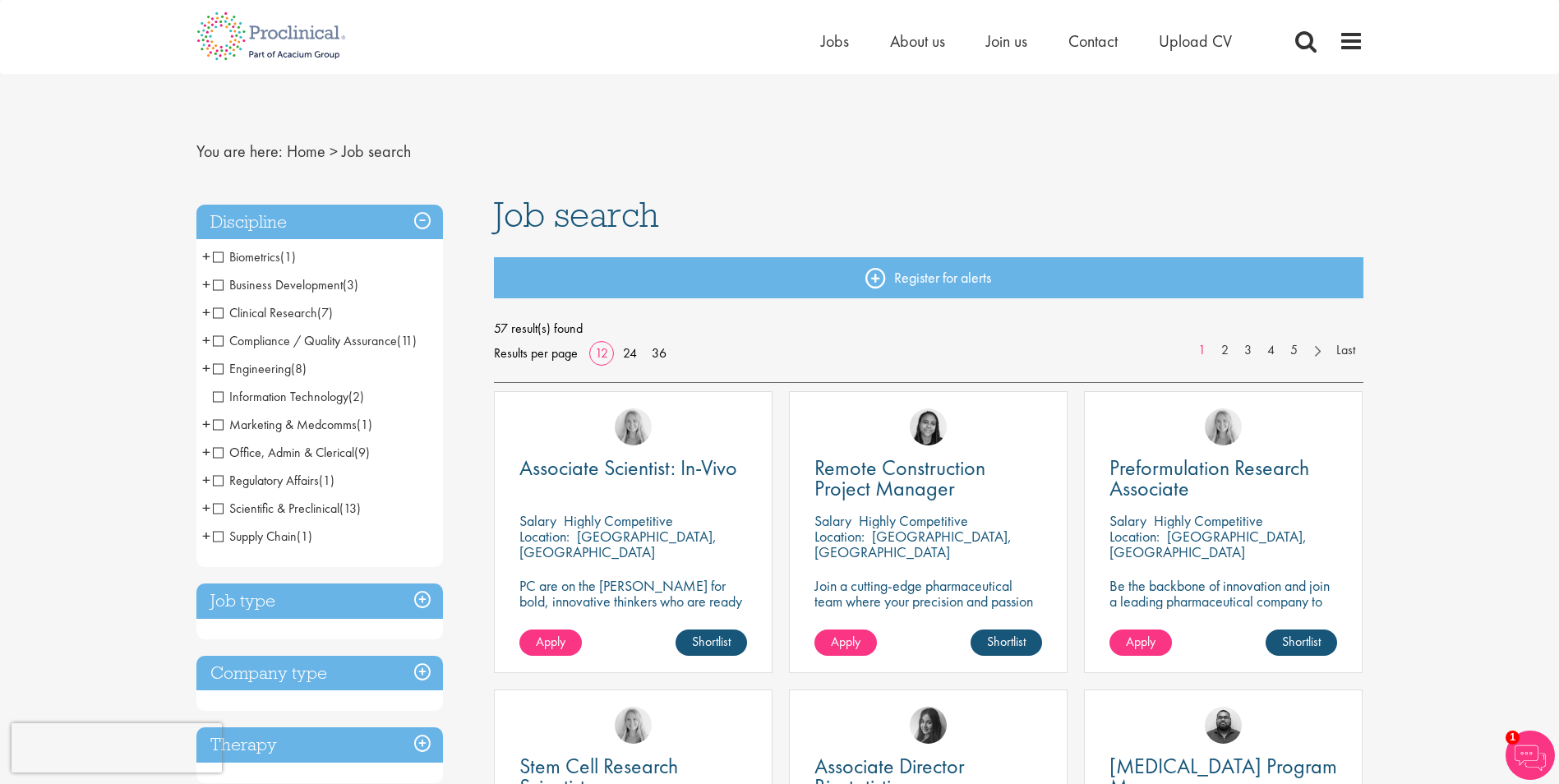
click at [219, 480] on span "Regulatory Affairs" at bounding box center [266, 480] width 106 height 17
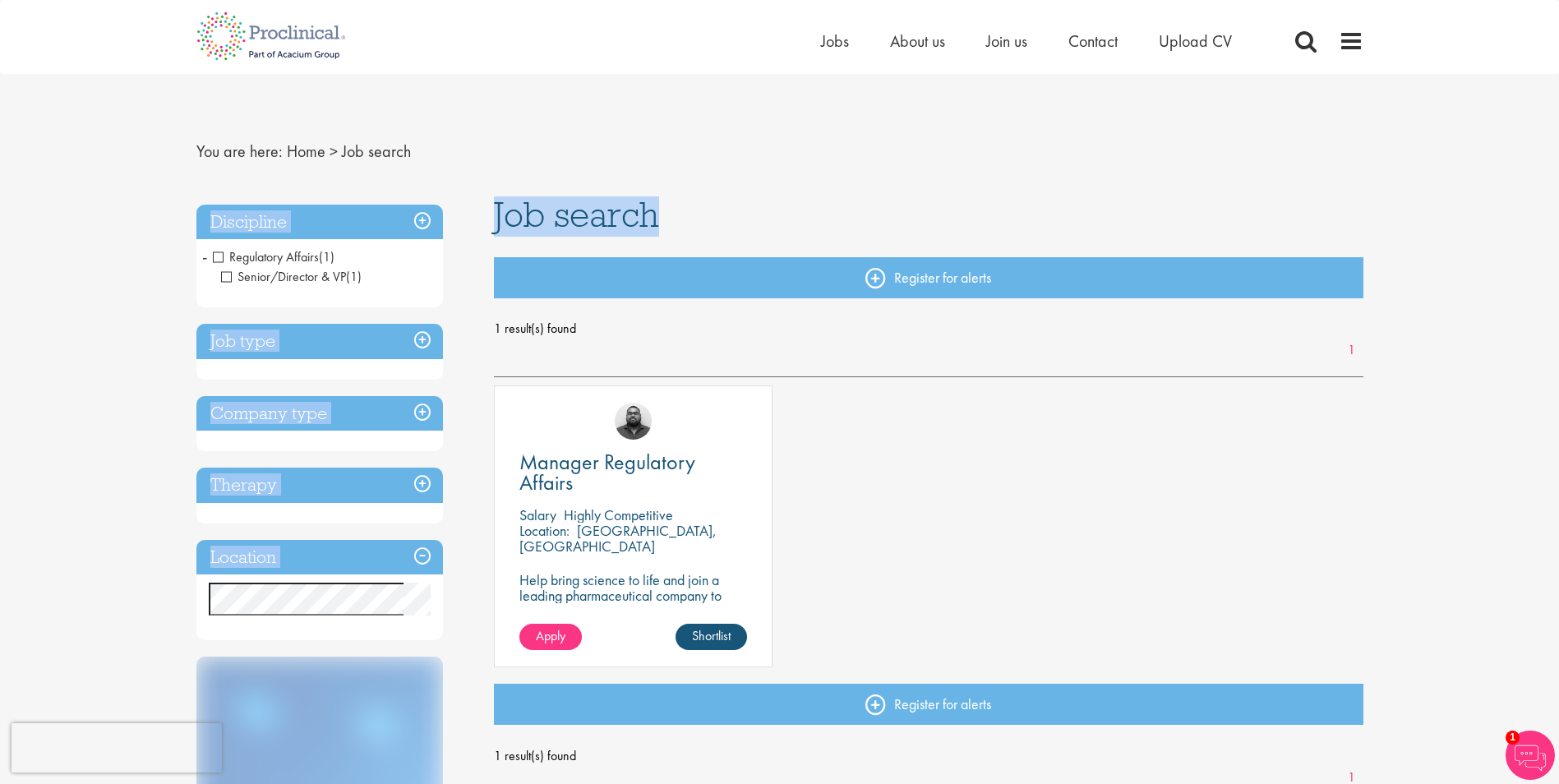
drag, startPoint x: 1559, startPoint y: 108, endPoint x: 1574, endPoint y: 267, distance: 159.7
drag, startPoint x: 1574, startPoint y: 267, endPoint x: 1498, endPoint y: 253, distance: 77.3
click at [1498, 253] on div "You are here: Home > Job search Discipline Regulatory Affairs (1) - + Senior/Di…" at bounding box center [780, 766] width 1559 height 1533
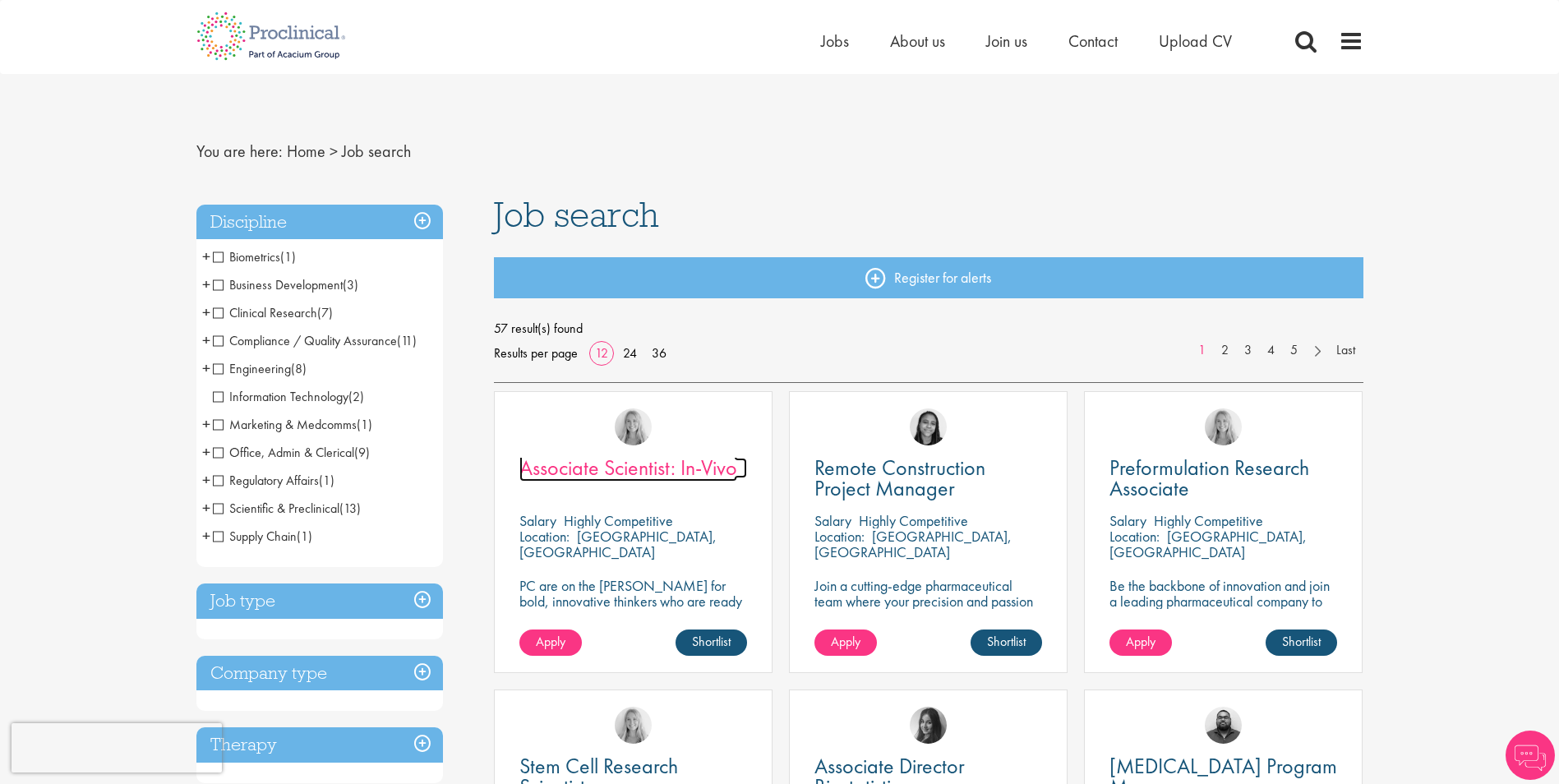
click at [638, 477] on span "Associate Scientist: In-Vivo" at bounding box center [628, 468] width 218 height 28
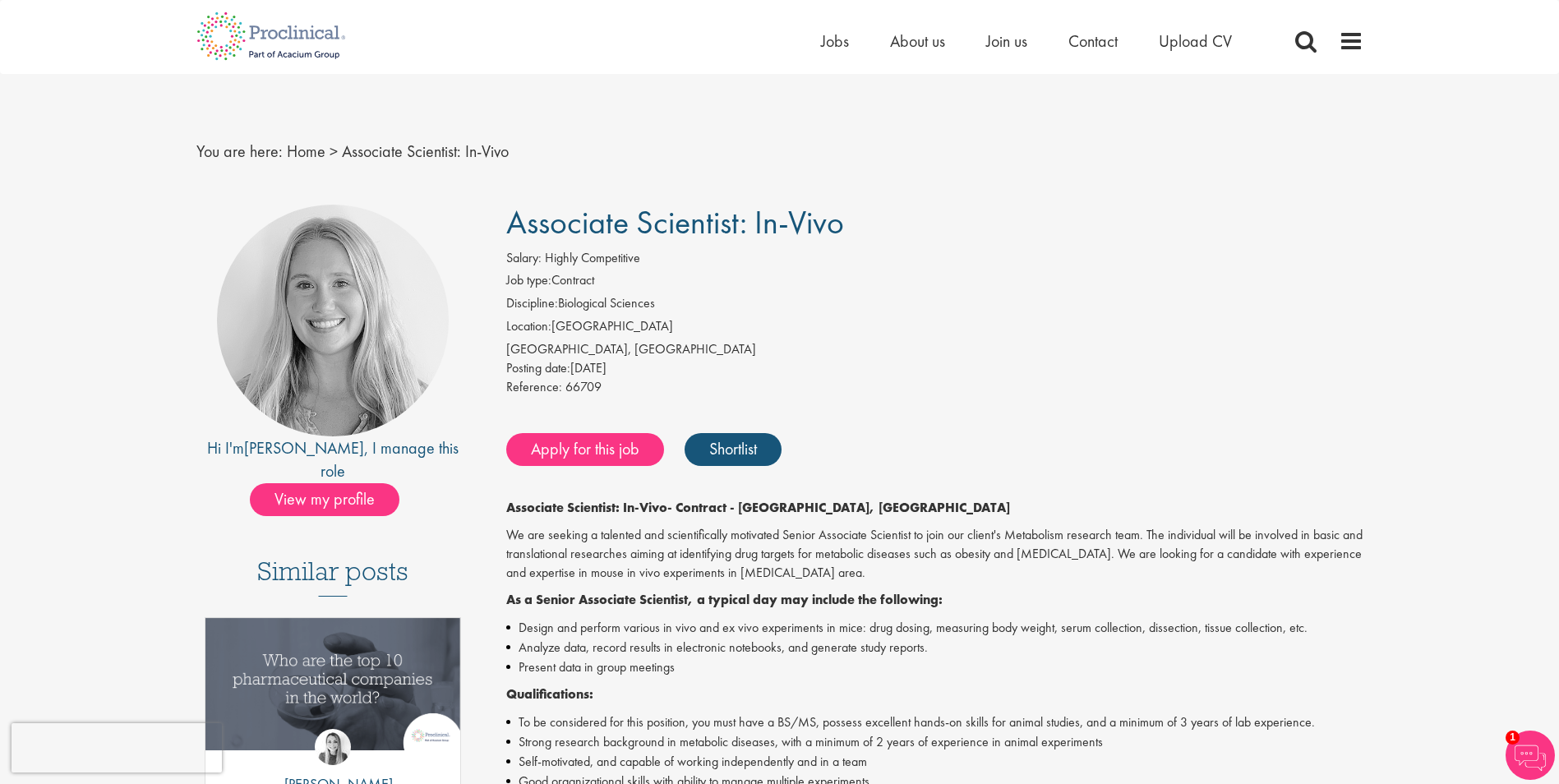
drag, startPoint x: 1548, startPoint y: 174, endPoint x: 1539, endPoint y: 276, distance: 102.4
drag, startPoint x: 1539, startPoint y: 276, endPoint x: 1442, endPoint y: 321, distance: 106.9
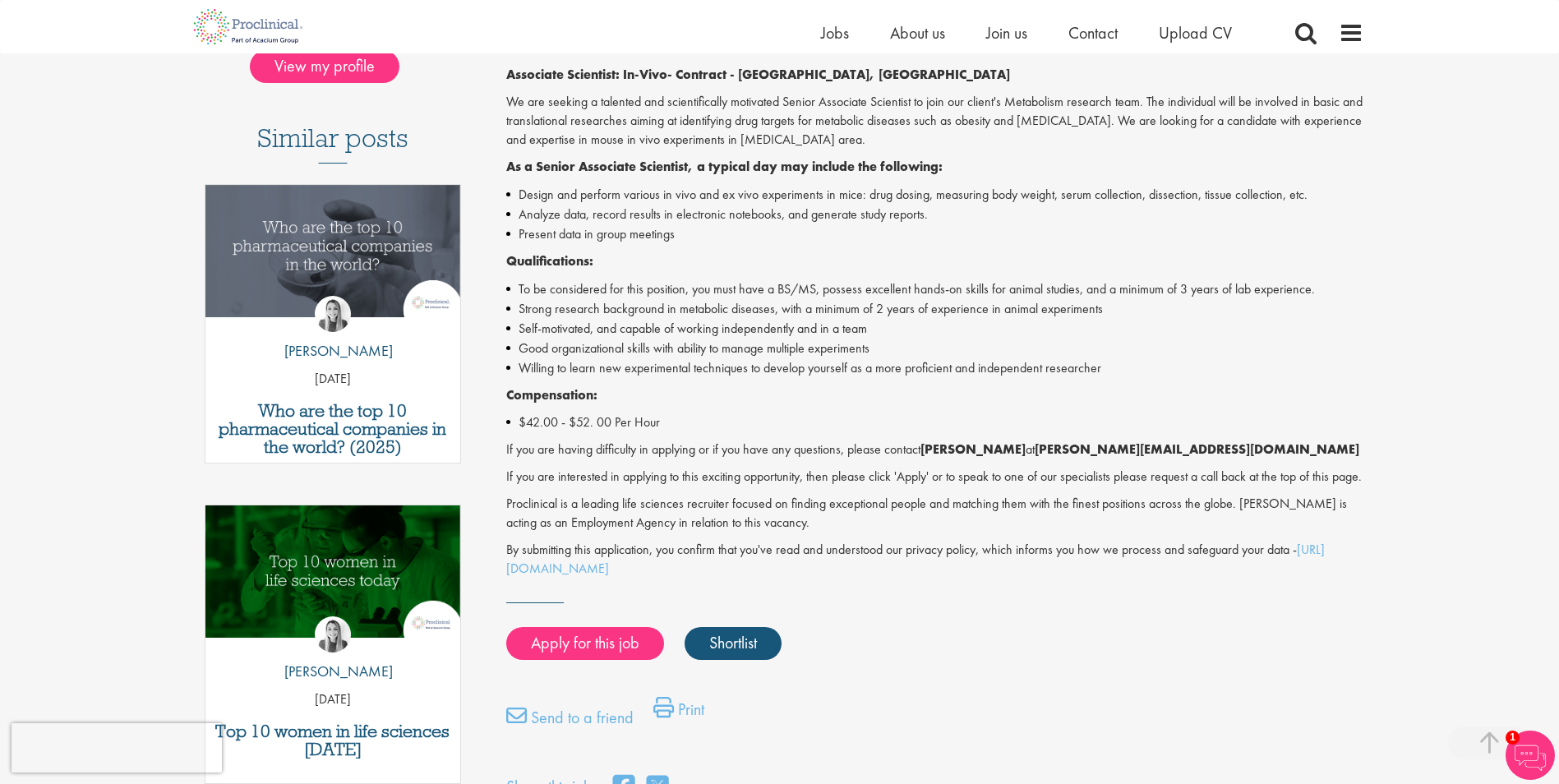
scroll to position [416, 0]
